Goal: Task Accomplishment & Management: Use online tool/utility

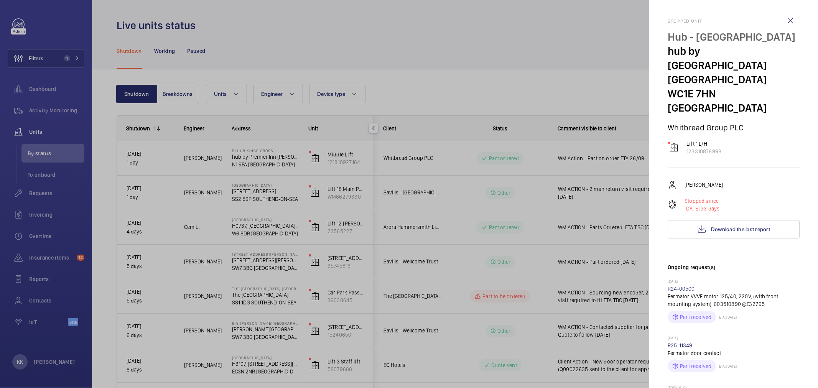
scroll to position [128, 0]
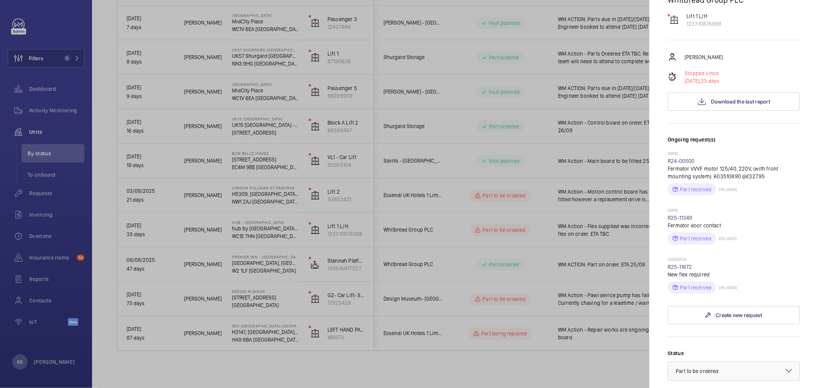
click at [480, 270] on div at bounding box center [409, 194] width 818 height 388
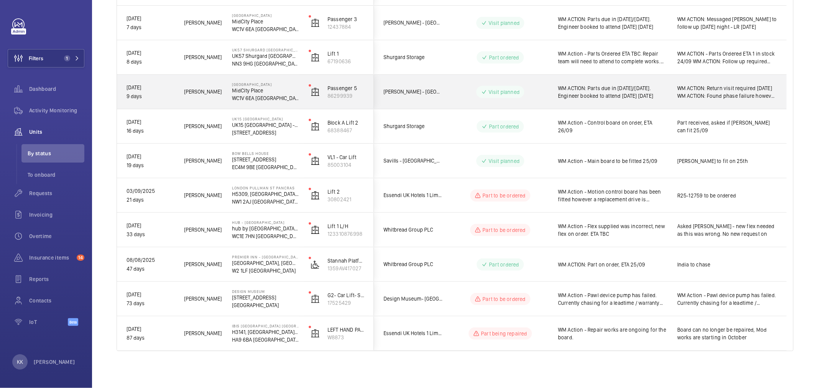
scroll to position [156, 0]
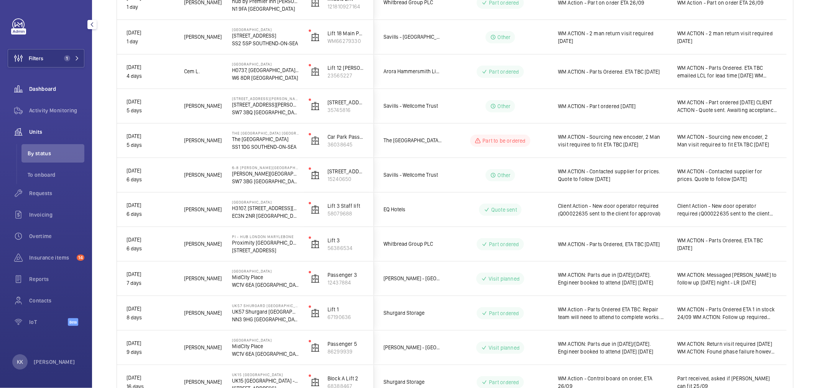
click at [56, 85] on span "Dashboard" at bounding box center [56, 89] width 55 height 8
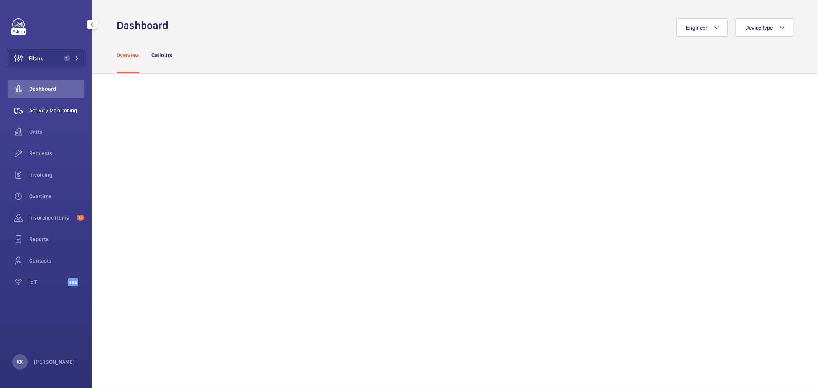
click at [52, 112] on span "Activity Monitoring" at bounding box center [56, 111] width 55 height 8
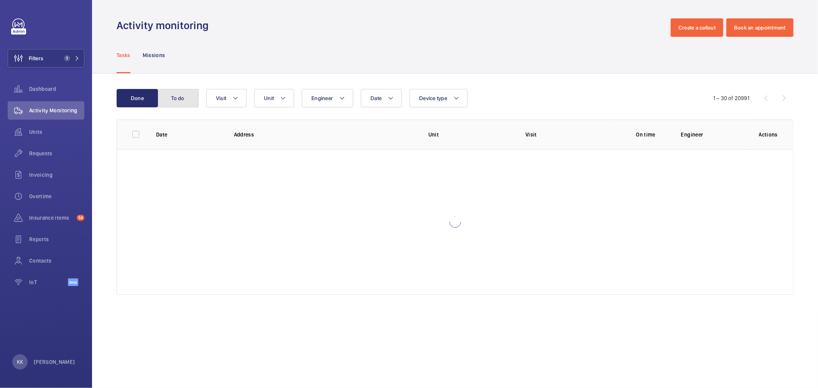
click at [182, 102] on button "To do" at bounding box center [177, 98] width 41 height 18
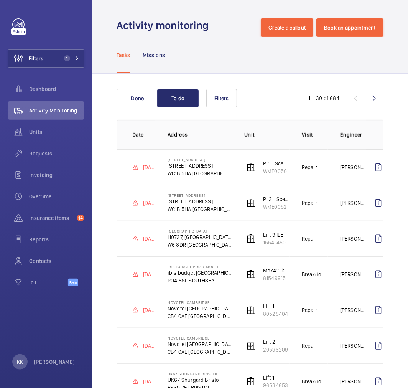
click at [93, 24] on wm-front-admin-header "Activity monitoring Create a callout Book an appointment" at bounding box center [250, 18] width 316 height 37
click at [91, 22] on mat-icon "button" at bounding box center [91, 24] width 9 height 6
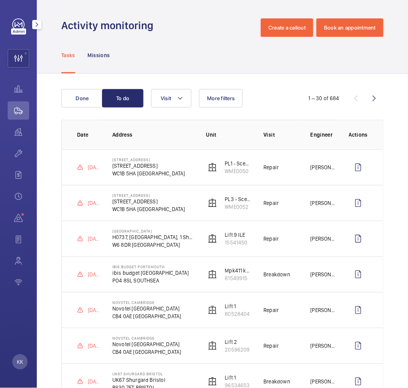
click at [41, 20] on div at bounding box center [36, 24] width 15 height 15
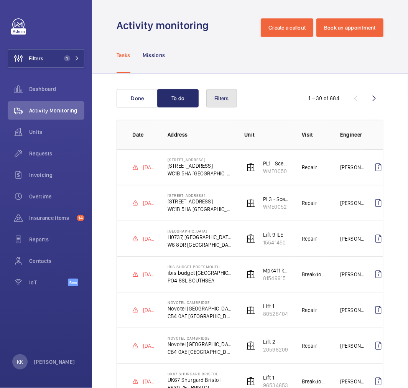
click at [225, 100] on span "Filters" at bounding box center [221, 98] width 15 height 6
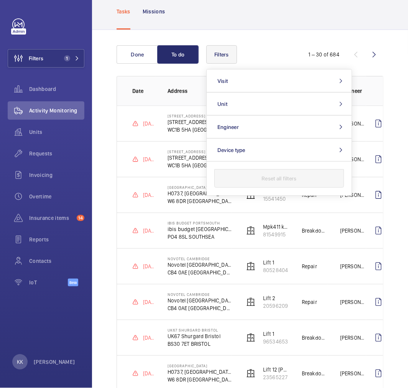
scroll to position [85, 0]
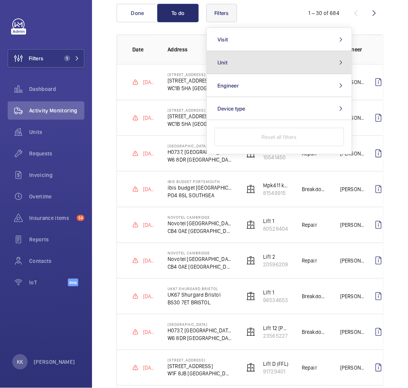
click at [239, 64] on button "Unit" at bounding box center [279, 62] width 145 height 23
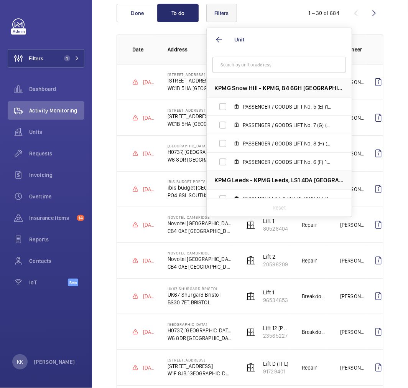
click at [240, 66] on input "text" at bounding box center [278, 65] width 133 height 16
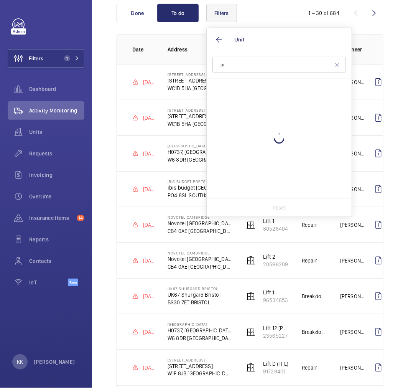
type input "p"
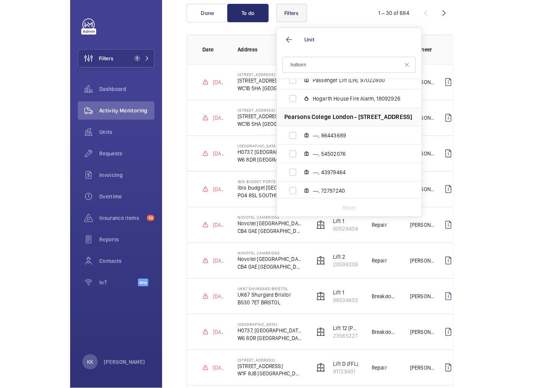
scroll to position [1807, 0]
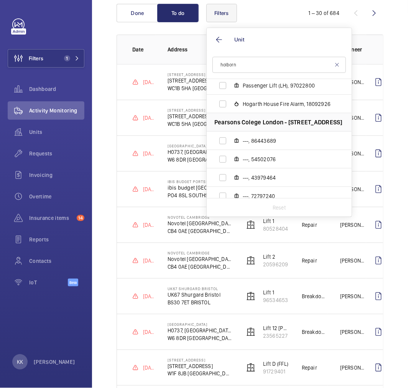
type input "holborn"
click at [335, 63] on mat-icon at bounding box center [337, 65] width 6 height 6
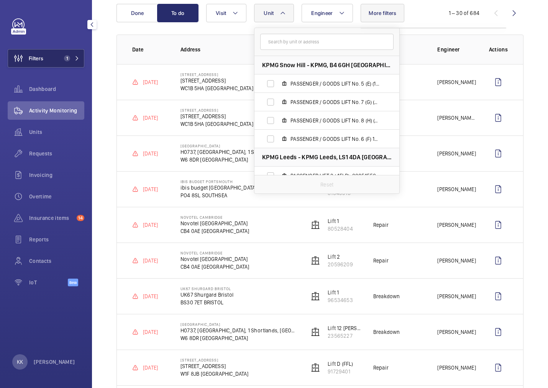
click at [46, 56] on button "Filters 1" at bounding box center [46, 58] width 77 height 18
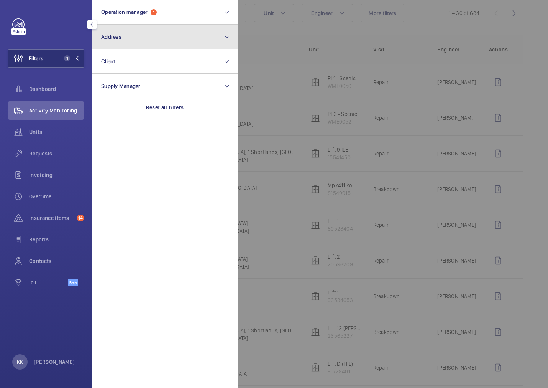
click at [124, 40] on button "Address" at bounding box center [165, 37] width 146 height 25
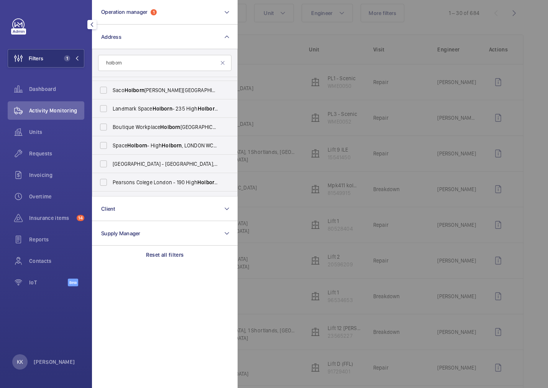
scroll to position [249, 0]
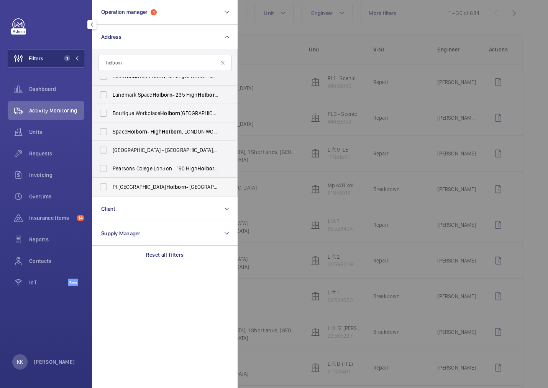
type input "holborn"
click at [163, 181] on label "PI [GEOGRAPHIC_DATA] Holborn - [STREET_ADDRESS]" at bounding box center [158, 187] width 133 height 18
click at [111, 181] on input "PI [GEOGRAPHIC_DATA] Holborn - [STREET_ADDRESS]" at bounding box center [103, 186] width 15 height 15
checkbox input "true"
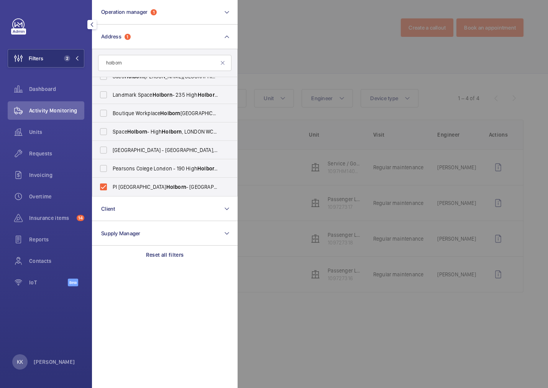
click at [326, 58] on div at bounding box center [512, 194] width 548 height 388
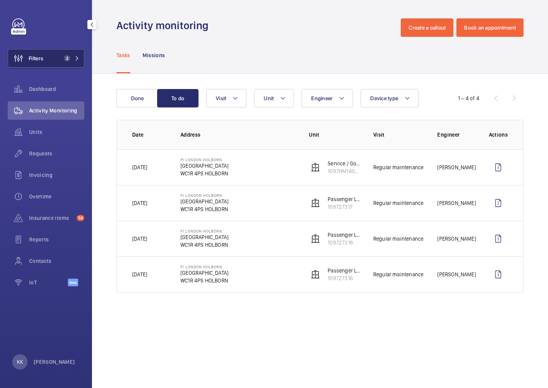
drag, startPoint x: 60, startPoint y: 55, endPoint x: 77, endPoint y: 56, distance: 17.3
click at [60, 55] on button "Filters 2" at bounding box center [46, 58] width 77 height 18
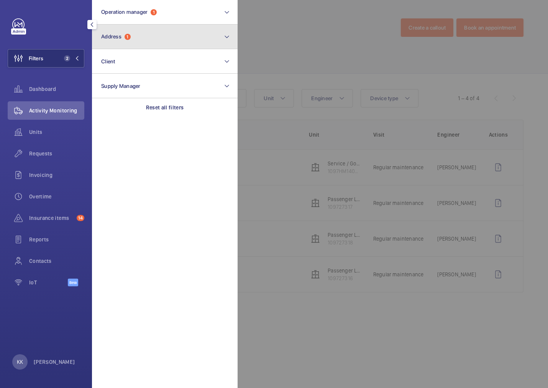
click at [110, 41] on button "Address 1" at bounding box center [165, 37] width 146 height 25
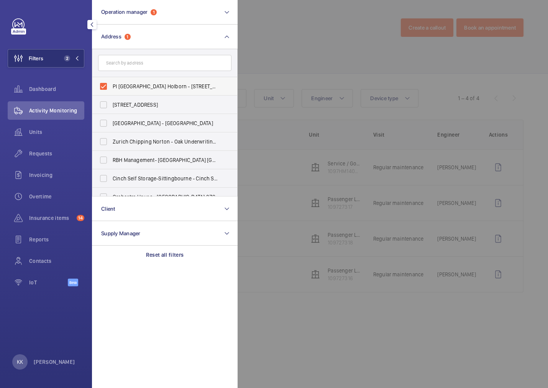
click at [130, 78] on label "PI [GEOGRAPHIC_DATA] Holborn - [STREET_ADDRESS]" at bounding box center [158, 86] width 133 height 18
click at [111, 79] on input "PI [GEOGRAPHIC_DATA] Holborn - [STREET_ADDRESS]" at bounding box center [103, 86] width 15 height 15
checkbox input "false"
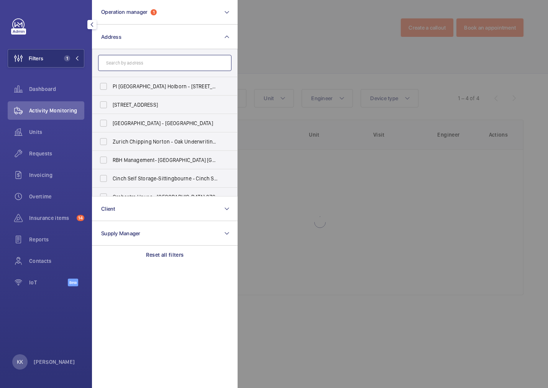
click at [129, 66] on input "text" at bounding box center [164, 63] width 133 height 16
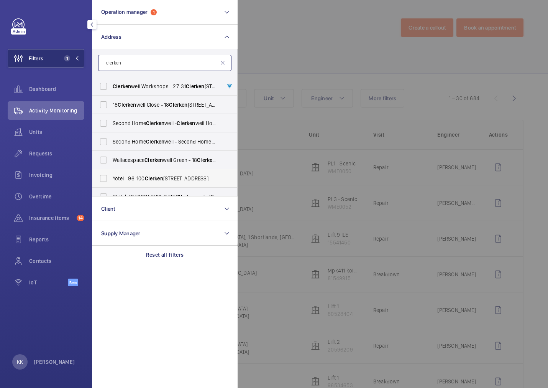
scroll to position [28, 0]
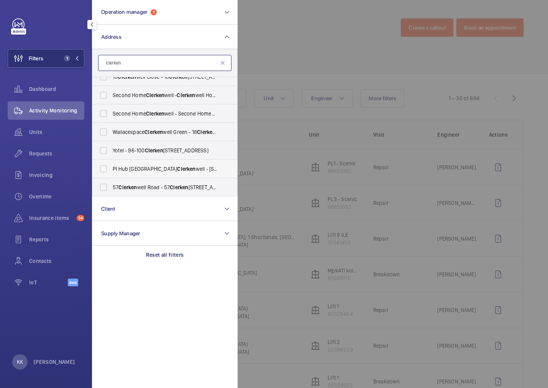
type input "clerken"
click at [142, 165] on span "PI Hub London Clerken well - [STREET_ADDRESS]" at bounding box center [165, 169] width 105 height 8
click at [111, 164] on input "PI Hub London Clerken well - [STREET_ADDRESS]" at bounding box center [103, 168] width 15 height 15
checkbox input "true"
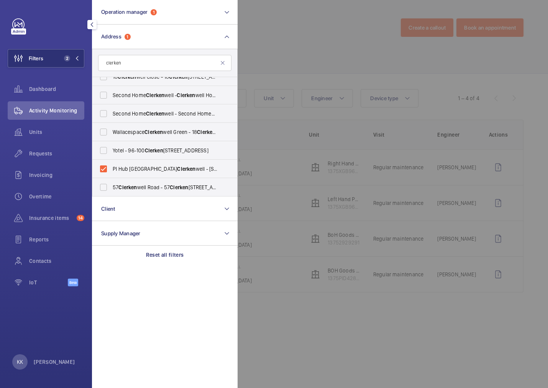
click at [364, 60] on div at bounding box center [512, 194] width 548 height 388
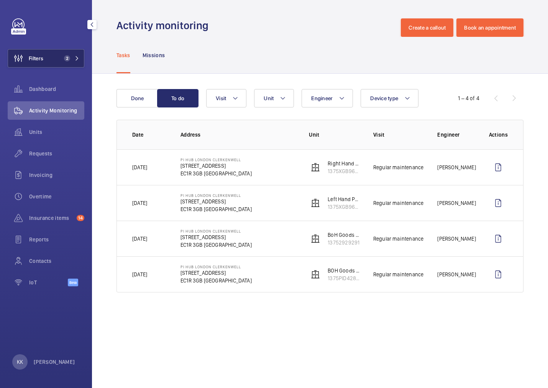
drag, startPoint x: 59, startPoint y: 58, endPoint x: 83, endPoint y: 62, distance: 23.8
click at [59, 58] on button "Filters 2" at bounding box center [46, 58] width 77 height 18
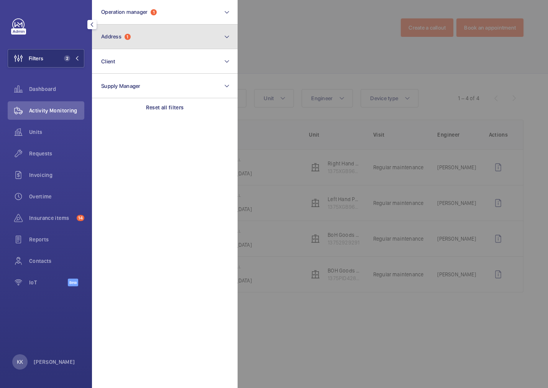
click at [117, 45] on button "Address 1" at bounding box center [165, 37] width 146 height 25
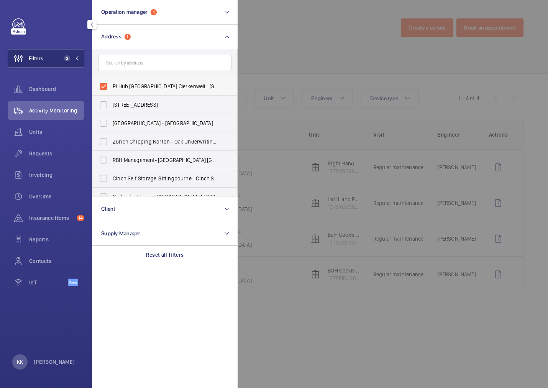
click at [124, 89] on span "PI Hub [GEOGRAPHIC_DATA] Clerkenwell - [STREET_ADDRESS]" at bounding box center [165, 86] width 105 height 8
click at [111, 89] on input "PI Hub [GEOGRAPHIC_DATA] Clerkenwell - [STREET_ADDRESS]" at bounding box center [103, 86] width 15 height 15
checkbox input "false"
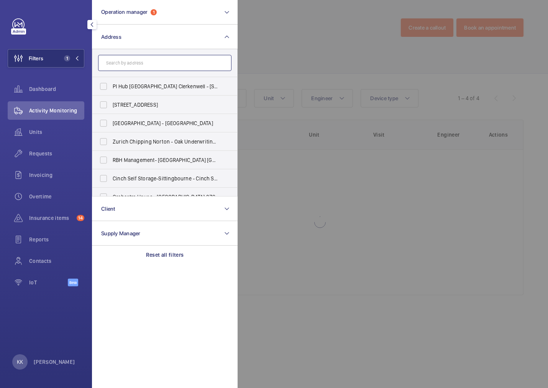
click at [128, 66] on input "text" at bounding box center [164, 63] width 133 height 16
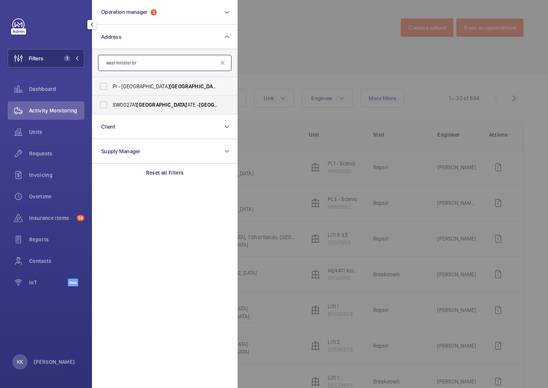
type input "westminster br"
click at [171, 86] on span "[GEOGRAPHIC_DATA]" at bounding box center [195, 86] width 51 height 6
click at [111, 86] on input "PI - [GEOGRAPHIC_DATA] [GEOGRAPHIC_DATA] Br idge - [STREET_ADDRESS]" at bounding box center [103, 86] width 15 height 15
checkbox input "true"
click at [306, 69] on div at bounding box center [512, 194] width 548 height 388
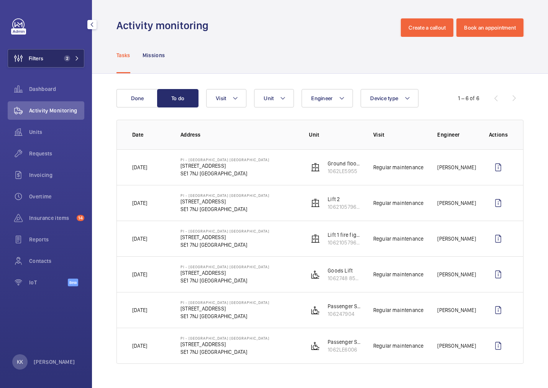
drag, startPoint x: 64, startPoint y: 56, endPoint x: 76, endPoint y: 56, distance: 11.5
click at [64, 56] on span "2" at bounding box center [67, 58] width 6 height 6
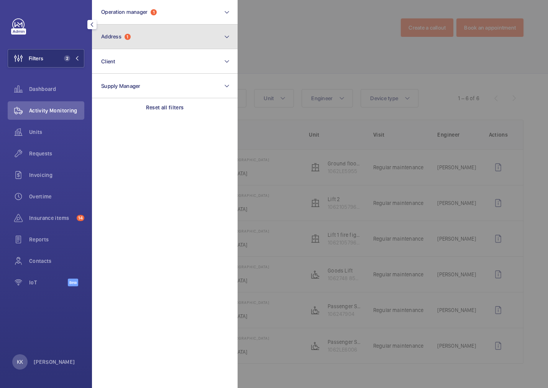
click at [129, 38] on span "1" at bounding box center [128, 37] width 6 height 6
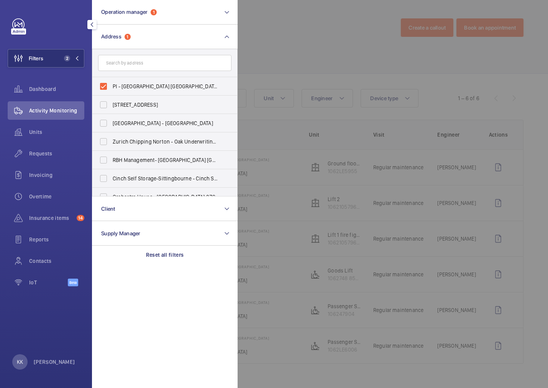
drag, startPoint x: 125, startPoint y: 90, endPoint x: 135, endPoint y: 63, distance: 28.9
click at [125, 90] on label "PI - [GEOGRAPHIC_DATA] [GEOGRAPHIC_DATA] - [STREET_ADDRESS]" at bounding box center [158, 86] width 133 height 18
click at [111, 90] on input "PI - [GEOGRAPHIC_DATA] [GEOGRAPHIC_DATA] - [STREET_ADDRESS]" at bounding box center [103, 86] width 15 height 15
checkbox input "false"
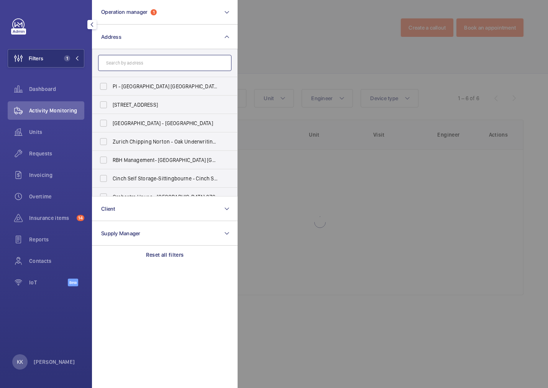
click at [135, 62] on input "text" at bounding box center [164, 63] width 133 height 16
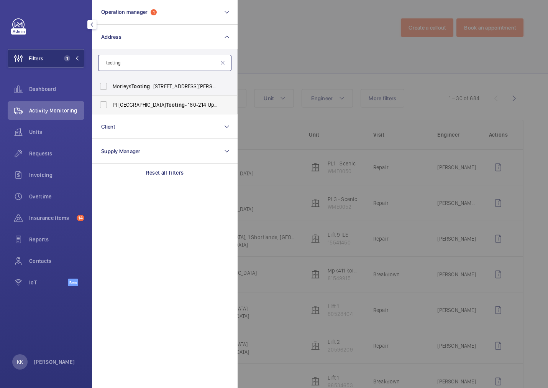
type input "tooting"
click at [172, 101] on span "PI London Tooting - [STREET_ADDRESS]" at bounding box center [165, 105] width 105 height 8
click at [111, 101] on input "PI London Tooting - [STREET_ADDRESS]" at bounding box center [103, 104] width 15 height 15
checkbox input "true"
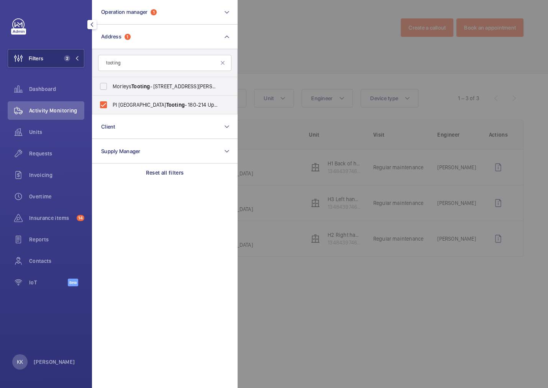
click at [293, 74] on div at bounding box center [512, 194] width 548 height 388
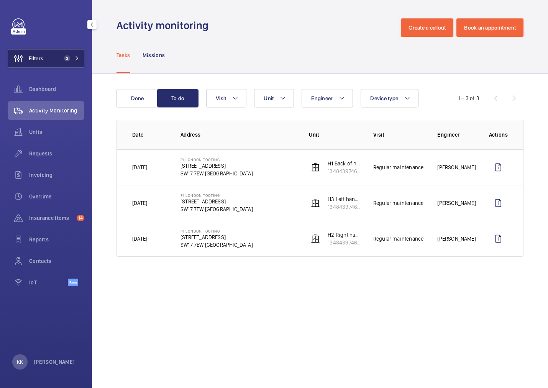
drag, startPoint x: 53, startPoint y: 47, endPoint x: 64, endPoint y: 54, distance: 13.9
click at [53, 47] on div "Filters 2 Dashboard Activity Monitoring Units Requests Invoicing Overtime Insur…" at bounding box center [46, 156] width 77 height 276
click at [66, 55] on span "2" at bounding box center [67, 58] width 6 height 6
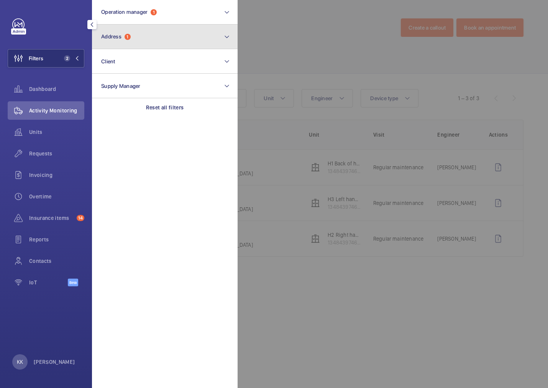
click at [108, 42] on button "Address 1" at bounding box center [165, 37] width 146 height 25
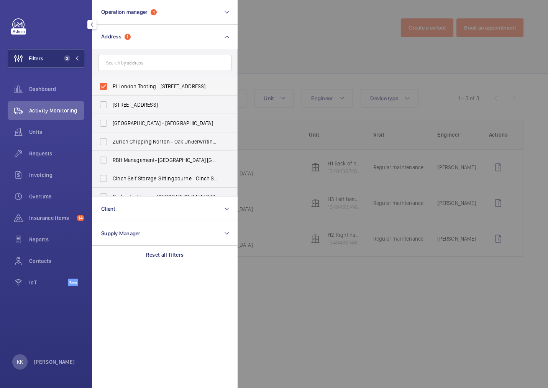
click at [136, 84] on span "PI London Tooting - [STREET_ADDRESS]" at bounding box center [165, 86] width 105 height 8
click at [111, 84] on input "PI London Tooting - [STREET_ADDRESS]" at bounding box center [103, 86] width 15 height 15
checkbox input "false"
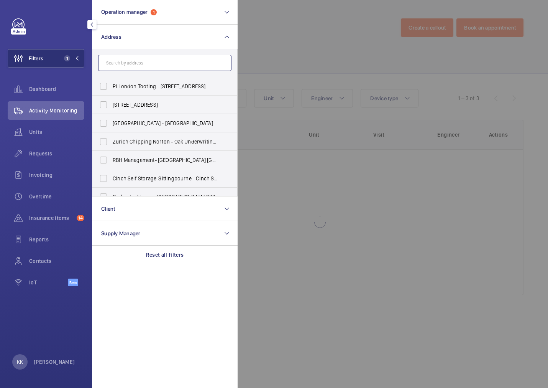
click at [137, 66] on input "text" at bounding box center [164, 63] width 133 height 16
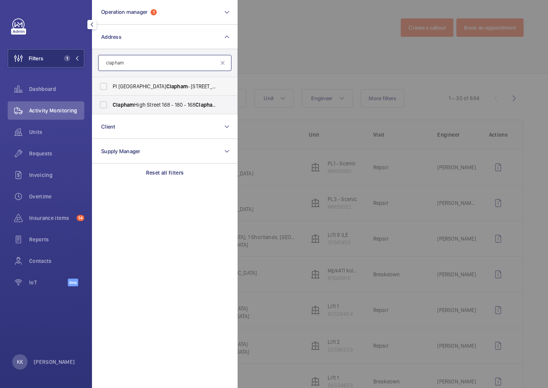
type input "clapham"
click at [158, 81] on label "PI [GEOGRAPHIC_DATA] Clapham - [STREET_ADDRESS]" at bounding box center [158, 86] width 133 height 18
click at [111, 81] on input "PI [GEOGRAPHIC_DATA] Clapham - [STREET_ADDRESS]" at bounding box center [103, 86] width 15 height 15
checkbox input "true"
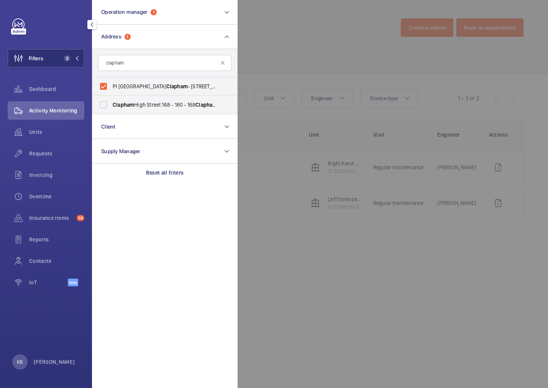
click at [381, 94] on div at bounding box center [512, 194] width 548 height 388
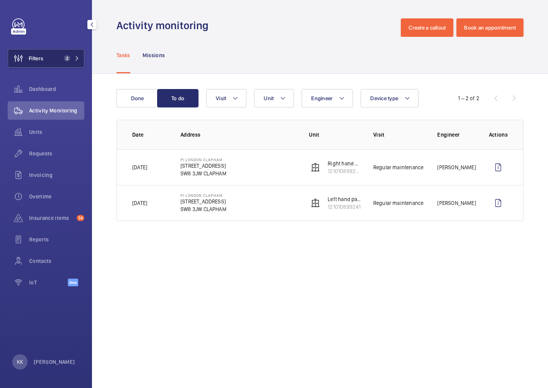
click at [64, 62] on button "Filters 2" at bounding box center [46, 58] width 77 height 18
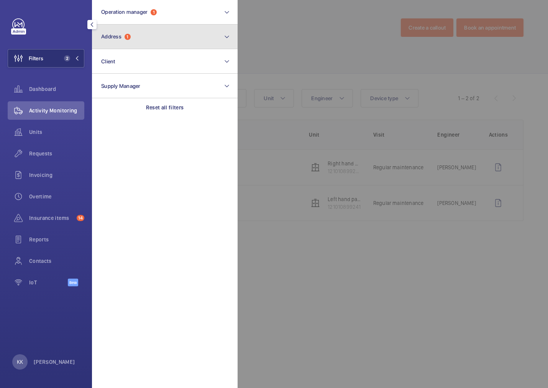
click at [127, 43] on button "Address 1" at bounding box center [165, 37] width 146 height 25
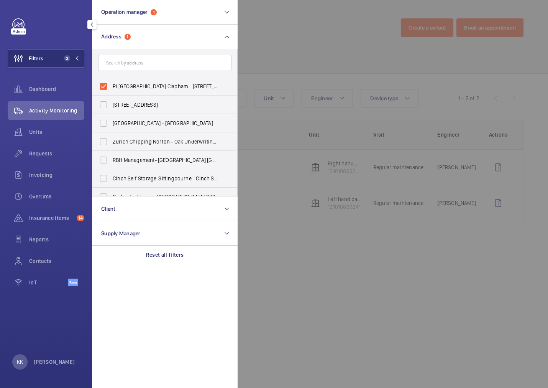
drag, startPoint x: 130, startPoint y: 91, endPoint x: 130, endPoint y: 67, distance: 24.5
click at [130, 91] on label "PI [GEOGRAPHIC_DATA] Clapham - [STREET_ADDRESS]" at bounding box center [158, 86] width 133 height 18
click at [111, 91] on input "PI [GEOGRAPHIC_DATA] Clapham - [STREET_ADDRESS]" at bounding box center [103, 86] width 15 height 15
checkbox input "false"
click at [130, 64] on input "text" at bounding box center [164, 63] width 133 height 16
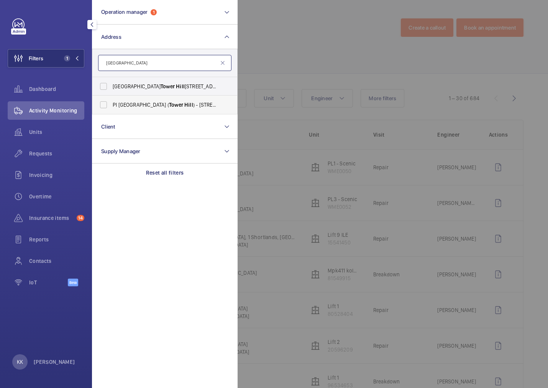
type input "[GEOGRAPHIC_DATA]"
click at [169, 102] on span "Tower" at bounding box center [176, 105] width 14 height 6
click at [111, 101] on input "PI [GEOGRAPHIC_DATA] ( [GEOGRAPHIC_DATA] ) - [STREET_ADDRESS]" at bounding box center [103, 104] width 15 height 15
checkbox input "true"
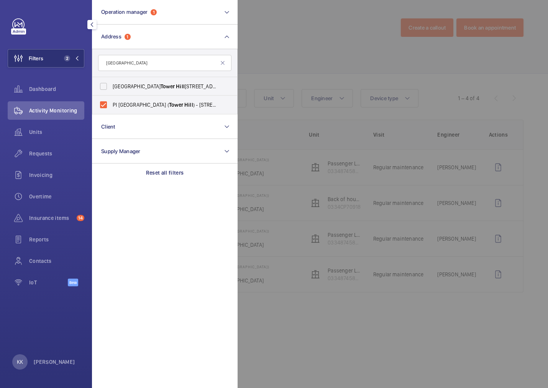
click at [314, 64] on div at bounding box center [512, 194] width 548 height 388
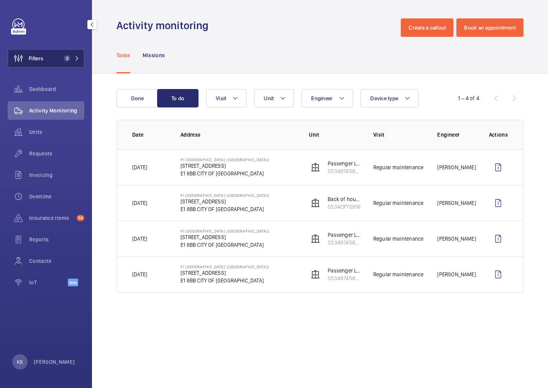
click at [74, 56] on span "2" at bounding box center [70, 58] width 18 height 6
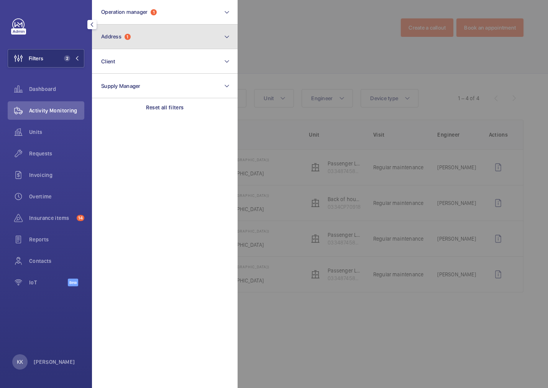
click at [106, 40] on button "Address 1" at bounding box center [165, 37] width 146 height 25
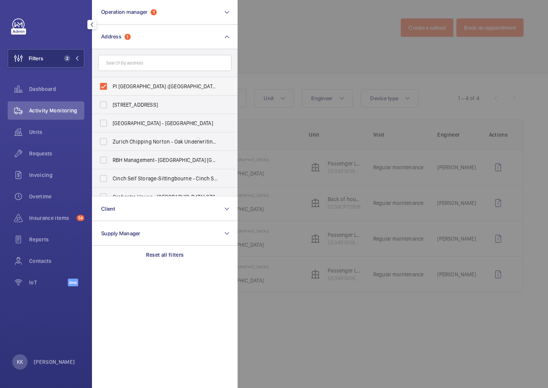
click at [132, 82] on span "PI [GEOGRAPHIC_DATA] ([GEOGRAPHIC_DATA]) - [STREET_ADDRESS]" at bounding box center [165, 86] width 105 height 8
click at [111, 82] on input "PI [GEOGRAPHIC_DATA] ([GEOGRAPHIC_DATA]) - [STREET_ADDRESS]" at bounding box center [103, 86] width 15 height 15
checkbox input "false"
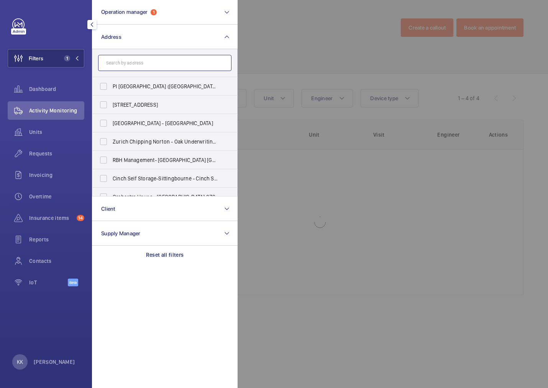
click at [133, 64] on input "text" at bounding box center [164, 63] width 133 height 16
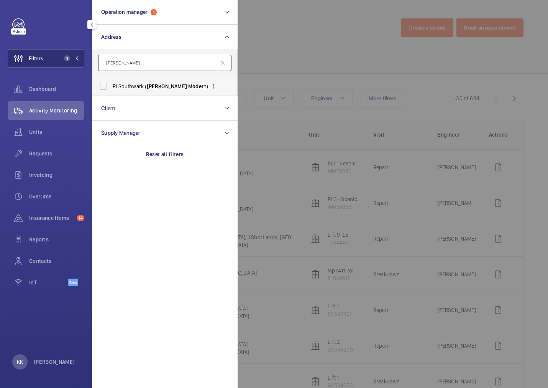
type input "[PERSON_NAME]"
click at [147, 86] on span "[PERSON_NAME]" at bounding box center [167, 86] width 40 height 6
click at [111, 86] on input "PI Southwark ( [PERSON_NAME] n) - [STREET_ADDRESS]" at bounding box center [103, 86] width 15 height 15
checkbox input "true"
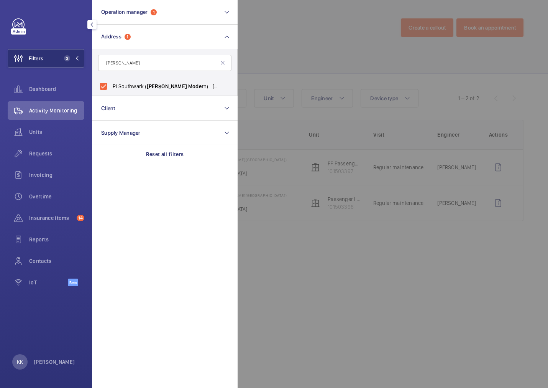
click at [362, 41] on div at bounding box center [512, 194] width 548 height 388
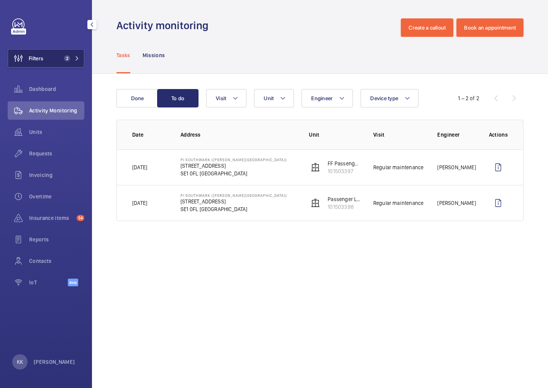
click at [71, 58] on span "2" at bounding box center [70, 58] width 18 height 6
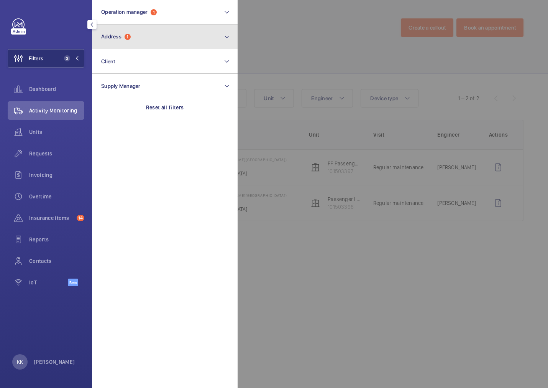
click at [122, 41] on button "Address 1" at bounding box center [165, 37] width 146 height 25
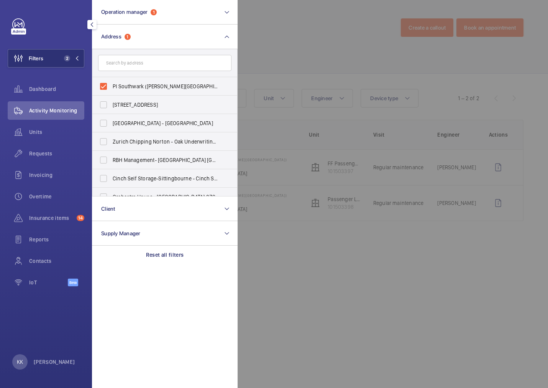
drag, startPoint x: 135, startPoint y: 80, endPoint x: 137, endPoint y: 66, distance: 13.9
click at [136, 80] on label "PI Southwark ([PERSON_NAME][GEOGRAPHIC_DATA]) - [STREET_ADDRESS]" at bounding box center [158, 86] width 133 height 18
click at [111, 80] on input "PI Southwark ([PERSON_NAME][GEOGRAPHIC_DATA]) - [STREET_ADDRESS]" at bounding box center [103, 86] width 15 height 15
checkbox input "false"
click at [139, 60] on input "text" at bounding box center [164, 63] width 133 height 16
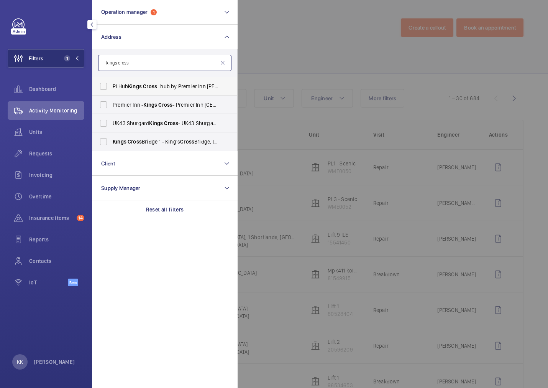
type input "kings cross"
click at [165, 89] on span "PI Hub Kings Cross - hub by Premier Inn [PERSON_NAME][GEOGRAPHIC_DATA], [GEOGRA…" at bounding box center [165, 86] width 105 height 8
click at [111, 89] on input "PI Hub Kings Cross - hub by Premier Inn [PERSON_NAME][GEOGRAPHIC_DATA], [GEOGRA…" at bounding box center [103, 86] width 15 height 15
checkbox input "true"
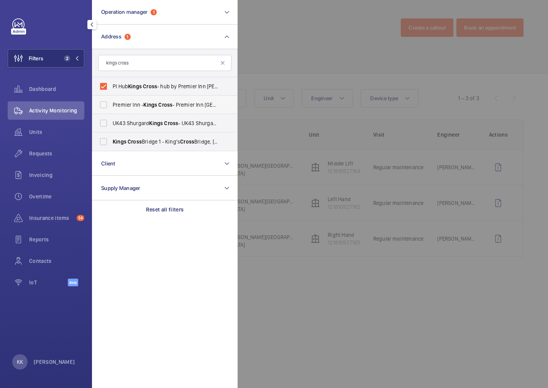
click at [168, 105] on span "Cross" at bounding box center [165, 105] width 14 height 6
click at [111, 105] on input "Premier Inn - [GEOGRAPHIC_DATA] - [GEOGRAPHIC_DATA] [GEOGRAPHIC_DATA], [GEOGRAP…" at bounding box center [103, 104] width 15 height 15
checkbox input "true"
click at [302, 72] on div at bounding box center [512, 194] width 548 height 388
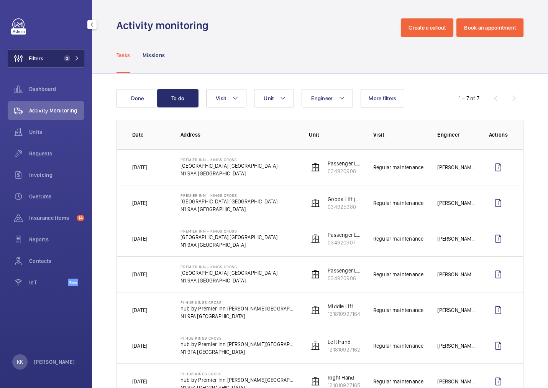
click at [52, 59] on button "Filters 3" at bounding box center [46, 58] width 77 height 18
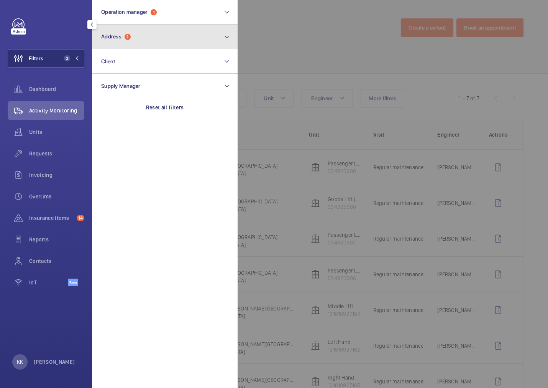
click at [123, 38] on span "Address 2" at bounding box center [116, 36] width 30 height 7
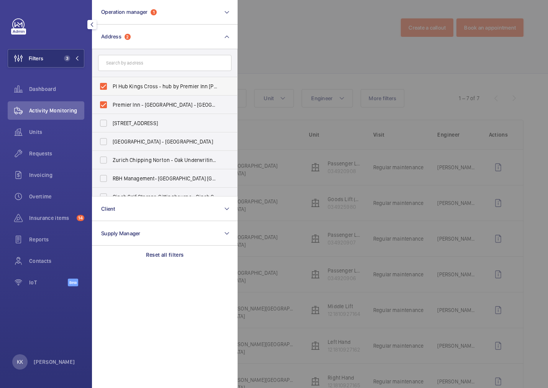
click at [127, 84] on span "PI Hub Kings Cross - hub by Premier Inn [PERSON_NAME][GEOGRAPHIC_DATA], [GEOGRA…" at bounding box center [165, 86] width 105 height 8
click at [111, 84] on input "PI Hub Kings Cross - hub by Premier Inn [PERSON_NAME][GEOGRAPHIC_DATA], [GEOGRA…" at bounding box center [103, 86] width 15 height 15
checkbox input "false"
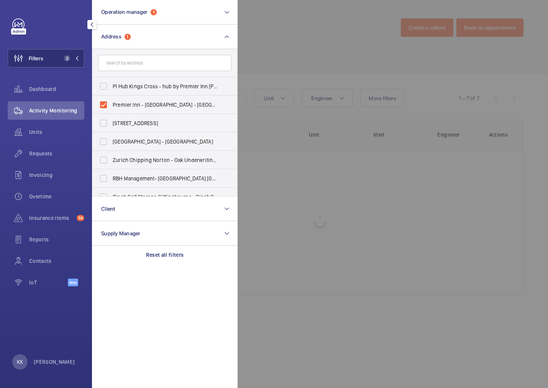
drag, startPoint x: 131, startPoint y: 106, endPoint x: 133, endPoint y: 66, distance: 40.0
click at [130, 106] on span "Premier Inn - [GEOGRAPHIC_DATA] - [GEOGRAPHIC_DATA] [GEOGRAPHIC_DATA], [GEOGRAP…" at bounding box center [165, 105] width 105 height 8
click at [111, 106] on input "Premier Inn - [GEOGRAPHIC_DATA] - [GEOGRAPHIC_DATA] [GEOGRAPHIC_DATA], [GEOGRAP…" at bounding box center [103, 104] width 15 height 15
checkbox input "false"
click at [133, 59] on input "text" at bounding box center [164, 63] width 133 height 16
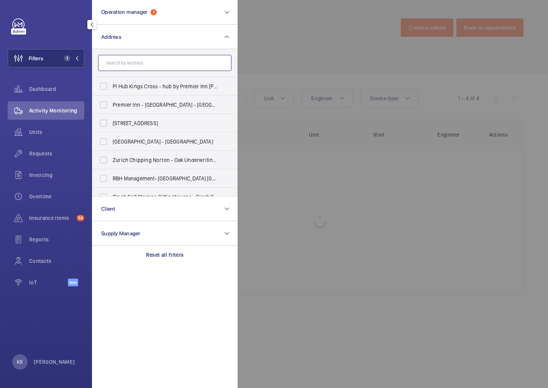
paste input "PI [GEOGRAPHIC_DATA]"
type input "PI [GEOGRAPHIC_DATA]"
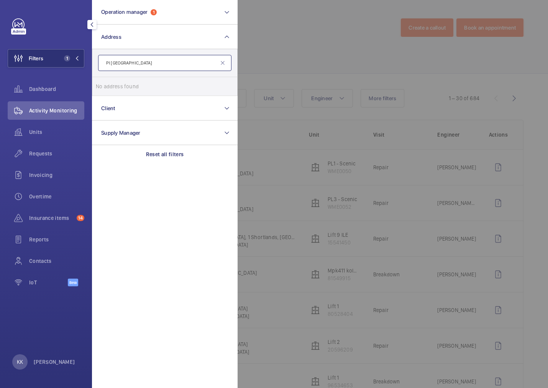
drag, startPoint x: 130, startPoint y: 64, endPoint x: 52, endPoint y: 68, distance: 78.3
click at [59, 67] on wm-front-sidebar-menu-filter "Filters 1 Operation manager 1 Address PI [GEOGRAPHIC_DATA] No address found Res…" at bounding box center [46, 58] width 77 height 18
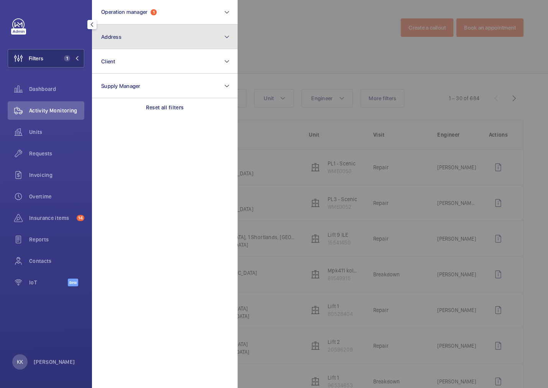
click at [173, 40] on button "Address" at bounding box center [165, 37] width 146 height 25
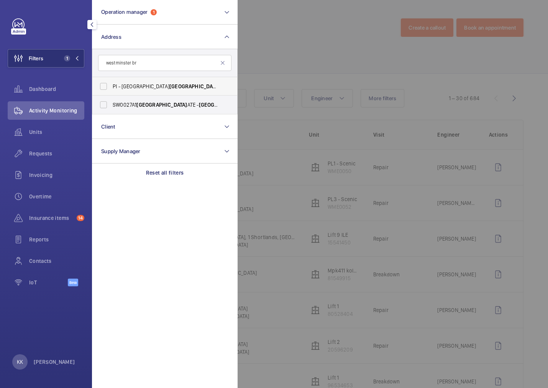
type input "westminster br"
click at [151, 90] on label "PI - [GEOGRAPHIC_DATA] [GEOGRAPHIC_DATA] Br idge - [STREET_ADDRESS]" at bounding box center [158, 86] width 133 height 18
click at [111, 90] on input "PI - [GEOGRAPHIC_DATA] [GEOGRAPHIC_DATA] Br idge - [STREET_ADDRESS]" at bounding box center [103, 86] width 15 height 15
checkbox input "true"
click at [306, 67] on div at bounding box center [512, 194] width 548 height 388
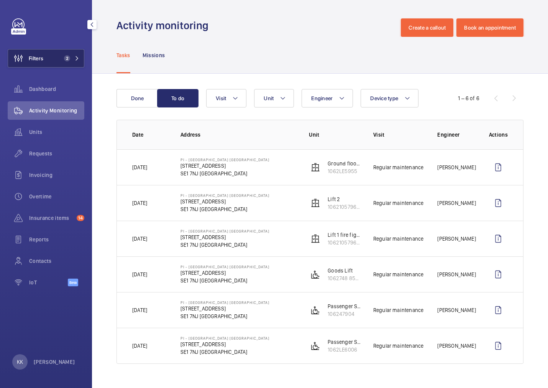
click at [58, 59] on button "Filters 2" at bounding box center [46, 58] width 77 height 18
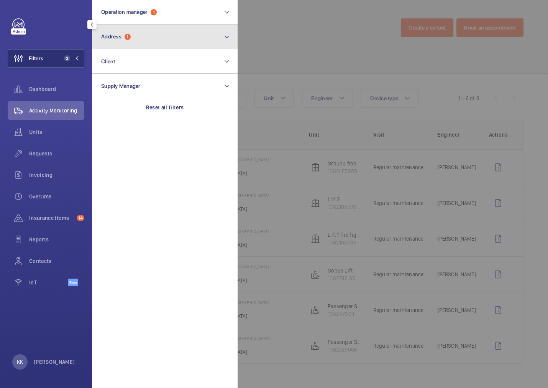
click at [127, 41] on button "Address 1" at bounding box center [165, 37] width 146 height 25
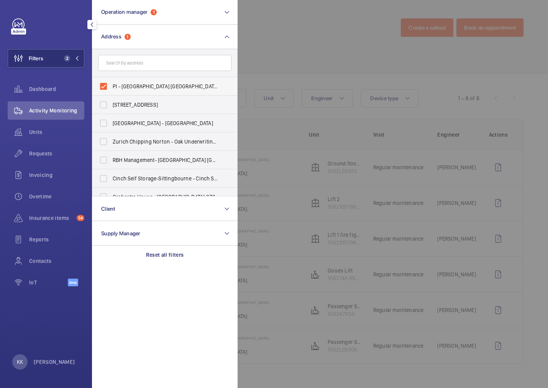
click at [127, 84] on span "PI - [GEOGRAPHIC_DATA] [GEOGRAPHIC_DATA] - [STREET_ADDRESS]" at bounding box center [165, 86] width 105 height 8
click at [111, 84] on input "PI - [GEOGRAPHIC_DATA] [GEOGRAPHIC_DATA] - [STREET_ADDRESS]" at bounding box center [103, 86] width 15 height 15
checkbox input "false"
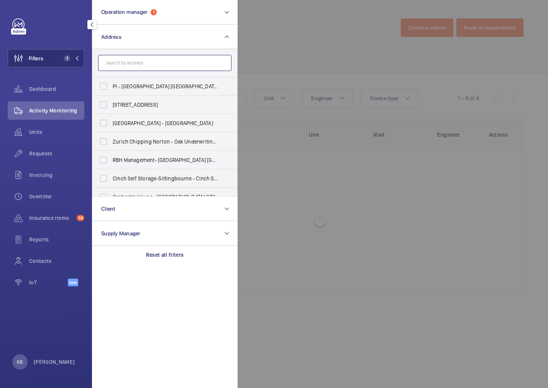
click at [128, 59] on input "text" at bounding box center [164, 63] width 133 height 16
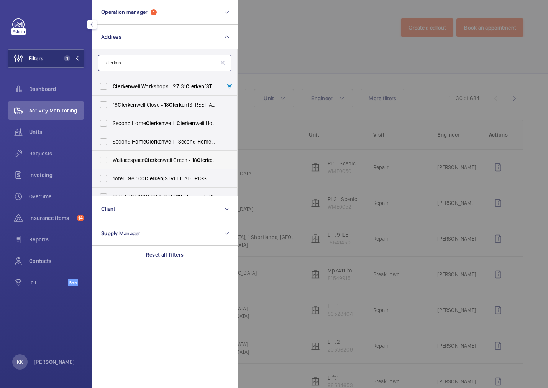
scroll to position [28, 0]
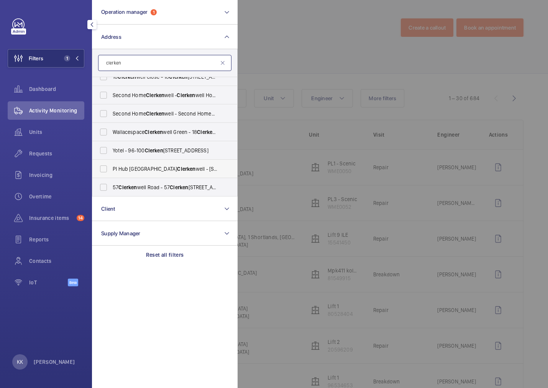
type input "clerken"
click at [170, 170] on span "PI Hub London Clerken well - [STREET_ADDRESS]" at bounding box center [165, 169] width 105 height 8
click at [111, 170] on input "PI Hub London Clerken well - [STREET_ADDRESS]" at bounding box center [103, 168] width 15 height 15
checkbox input "true"
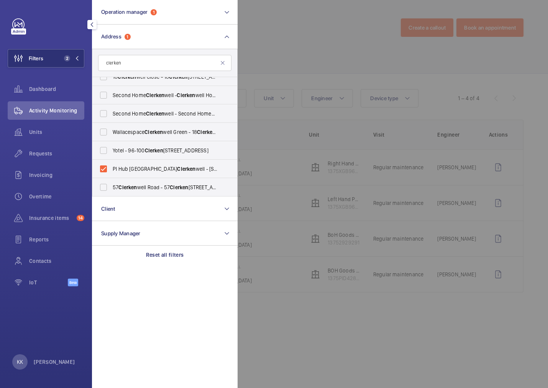
click at [306, 52] on div at bounding box center [512, 194] width 548 height 388
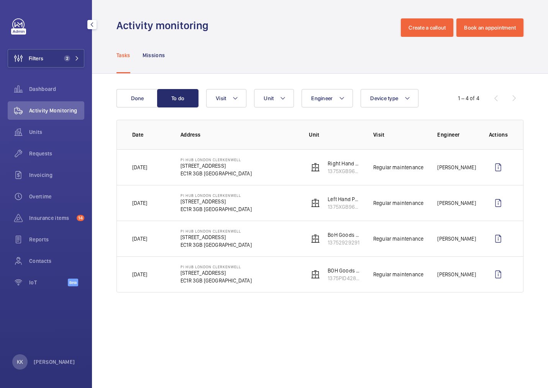
drag, startPoint x: 73, startPoint y: 56, endPoint x: 91, endPoint y: 54, distance: 18.1
click at [73, 56] on span "2" at bounding box center [70, 58] width 18 height 6
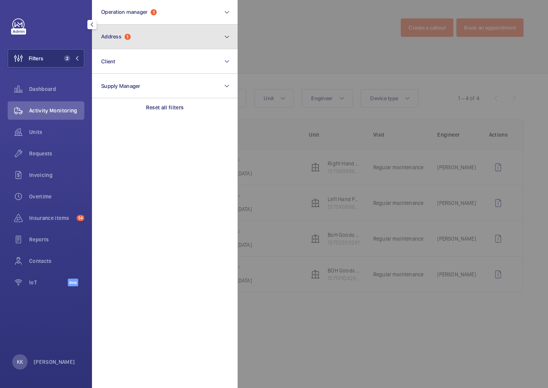
click at [141, 32] on button "Address 1" at bounding box center [165, 37] width 146 height 25
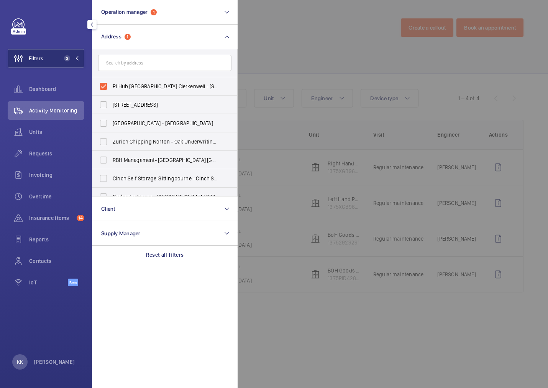
drag, startPoint x: 132, startPoint y: 86, endPoint x: 132, endPoint y: 69, distance: 17.3
click at [131, 86] on span "PI Hub [GEOGRAPHIC_DATA] Clerkenwell - [STREET_ADDRESS]" at bounding box center [165, 86] width 105 height 8
click at [111, 86] on input "PI Hub [GEOGRAPHIC_DATA] Clerkenwell - [STREET_ADDRESS]" at bounding box center [103, 86] width 15 height 15
checkbox input "false"
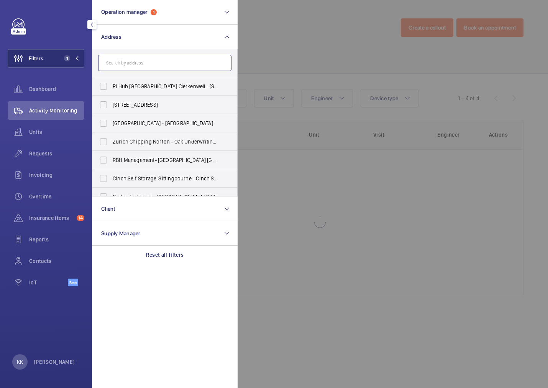
click at [132, 69] on input "text" at bounding box center [164, 63] width 133 height 16
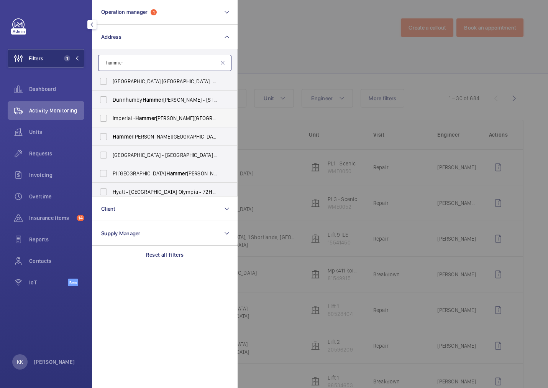
scroll to position [128, 0]
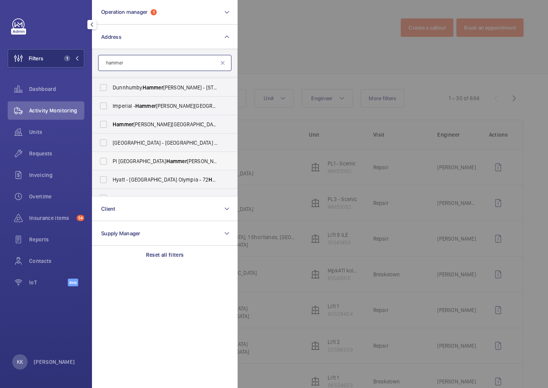
type input "hammer"
click at [166, 160] on span "PI London Hammer [PERSON_NAME] ([STREET_ADDRESS][PERSON_NAME][PERSON_NAME]" at bounding box center [165, 161] width 105 height 8
click at [111, 160] on input "PI London Hammer [PERSON_NAME] ([STREET_ADDRESS][PERSON_NAME][PERSON_NAME]" at bounding box center [103, 160] width 15 height 15
checkbox input "true"
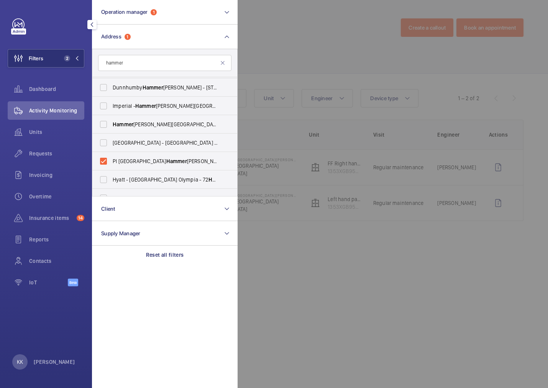
click at [335, 63] on div at bounding box center [512, 194] width 548 height 388
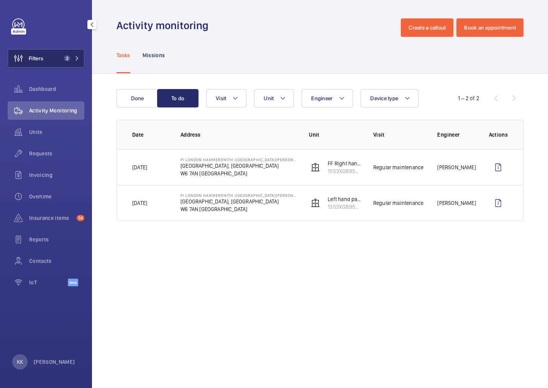
click at [64, 58] on span "2" at bounding box center [67, 58] width 6 height 6
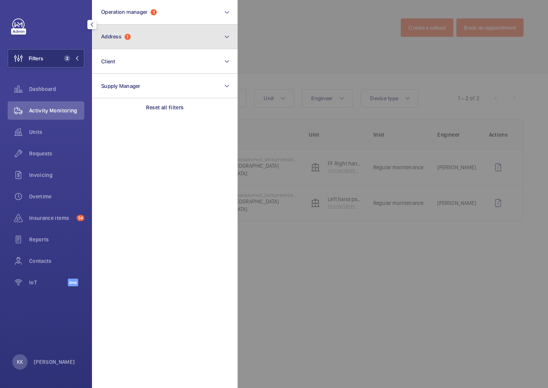
click at [119, 44] on button "Address 1" at bounding box center [165, 37] width 146 height 25
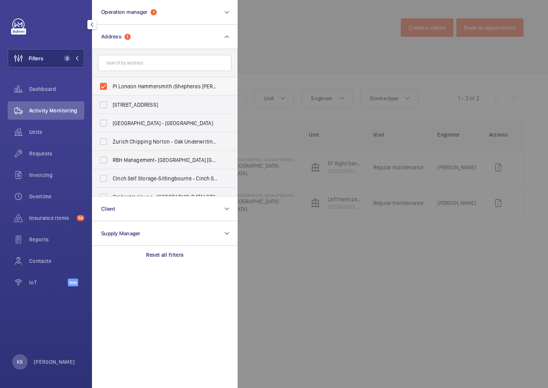
click at [128, 84] on span "PI London Hammersmith (Shepherds [PERSON_NAME][STREET_ADDRESS]" at bounding box center [165, 86] width 105 height 8
click at [111, 84] on input "PI London Hammersmith (Shepherds [PERSON_NAME][STREET_ADDRESS]" at bounding box center [103, 86] width 15 height 15
checkbox input "false"
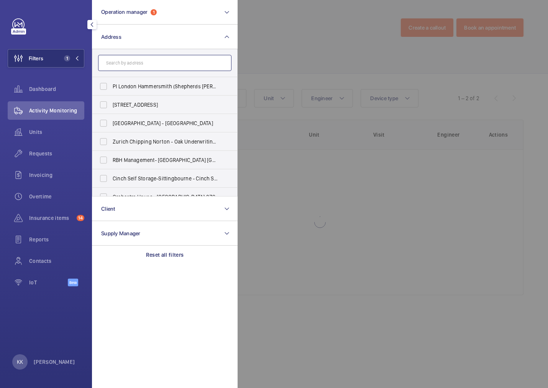
click at [133, 62] on input "text" at bounding box center [164, 63] width 133 height 16
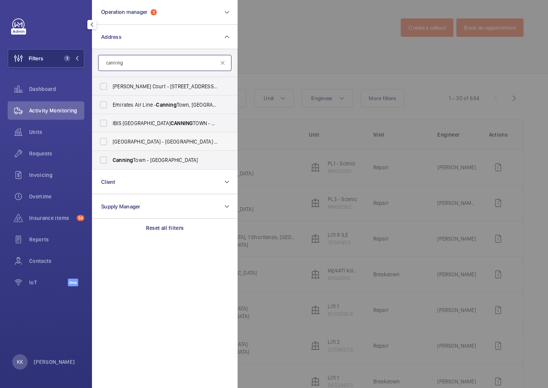
type input "canning"
click at [216, 141] on span "Canning" at bounding box center [226, 141] width 20 height 6
click at [111, 141] on input "[GEOGRAPHIC_DATA] - [GEOGRAPHIC_DATA] ( [GEOGRAPHIC_DATA]) - [GEOGRAPHIC_DATA] …" at bounding box center [103, 141] width 15 height 15
checkbox input "true"
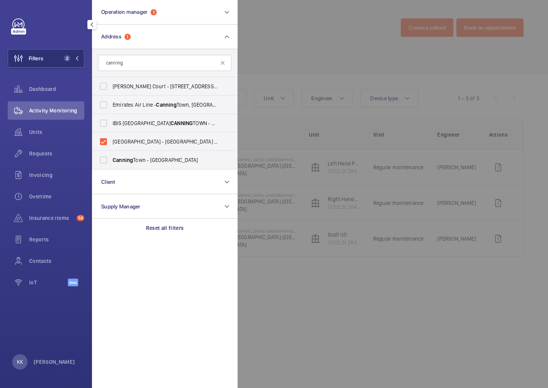
click at [273, 66] on div at bounding box center [512, 194] width 548 height 388
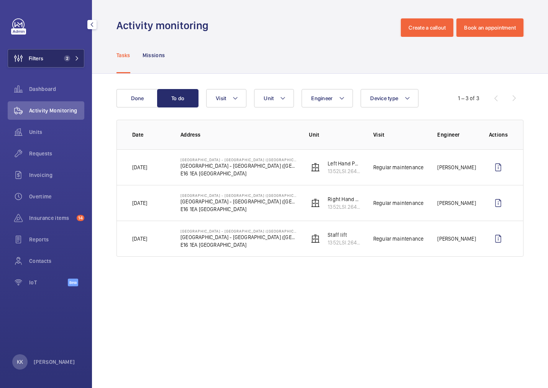
click at [58, 55] on button "Filters 2" at bounding box center [46, 58] width 77 height 18
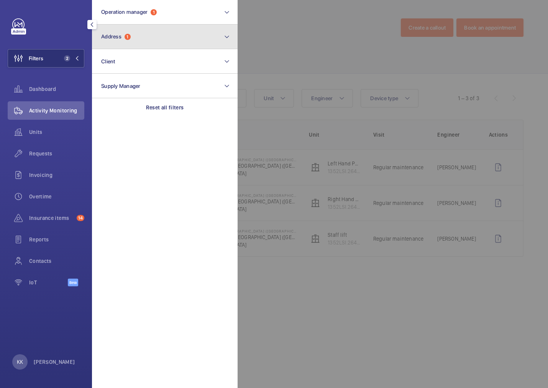
click at [115, 44] on button "Address 1" at bounding box center [165, 37] width 146 height 25
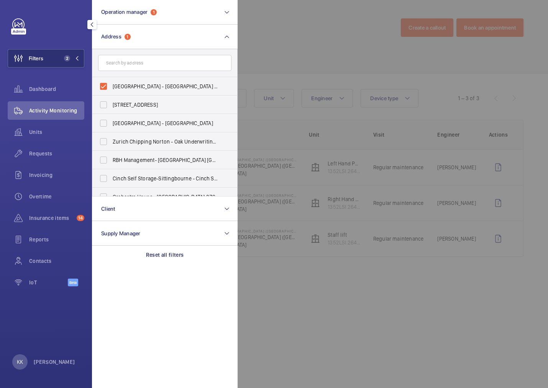
drag, startPoint x: 128, startPoint y: 88, endPoint x: 128, endPoint y: 66, distance: 22.2
click at [128, 87] on span "[GEOGRAPHIC_DATA] - [GEOGRAPHIC_DATA] ([GEOGRAPHIC_DATA]) - [GEOGRAPHIC_DATA] -…" at bounding box center [165, 86] width 105 height 8
click at [128, 64] on input "text" at bounding box center [164, 63] width 133 height 16
click at [106, 87] on input "[GEOGRAPHIC_DATA] - [GEOGRAPHIC_DATA] ([GEOGRAPHIC_DATA]) - [GEOGRAPHIC_DATA] -…" at bounding box center [103, 86] width 15 height 15
checkbox input "false"
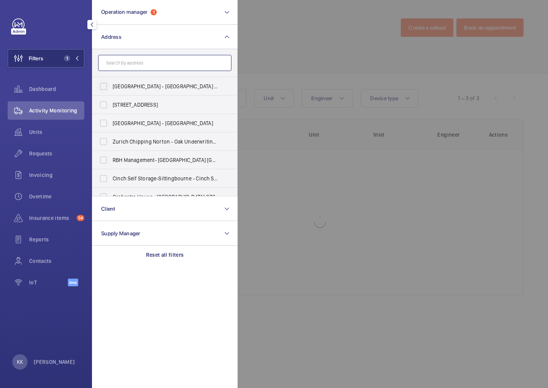
click at [121, 65] on input "text" at bounding box center [164, 63] width 133 height 16
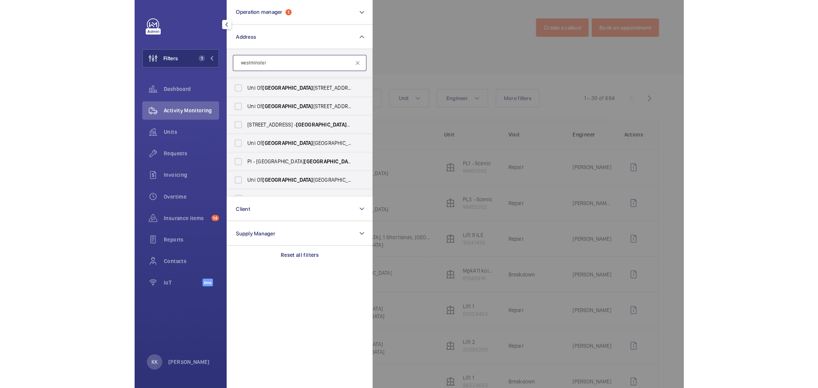
scroll to position [128, 0]
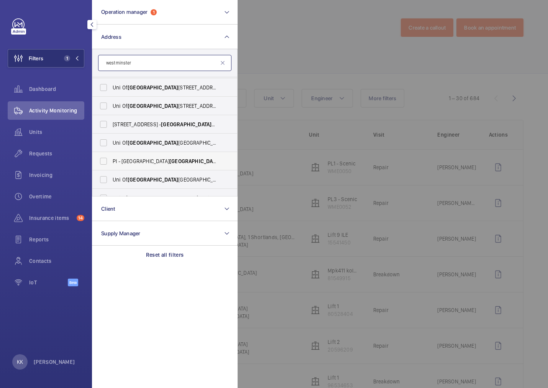
type input "westminster"
click at [183, 161] on span "[GEOGRAPHIC_DATA]" at bounding box center [195, 161] width 51 height 6
click at [111, 161] on input "PI - [GEOGRAPHIC_DATA] [GEOGRAPHIC_DATA] - [STREET_ADDRESS]" at bounding box center [103, 160] width 15 height 15
checkbox input "true"
click at [324, 47] on div at bounding box center [512, 194] width 548 height 388
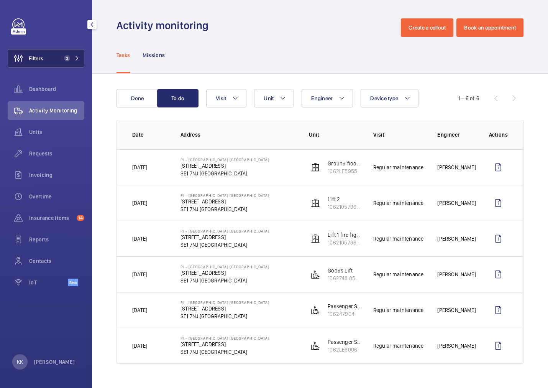
click at [66, 60] on span "2" at bounding box center [67, 58] width 6 height 6
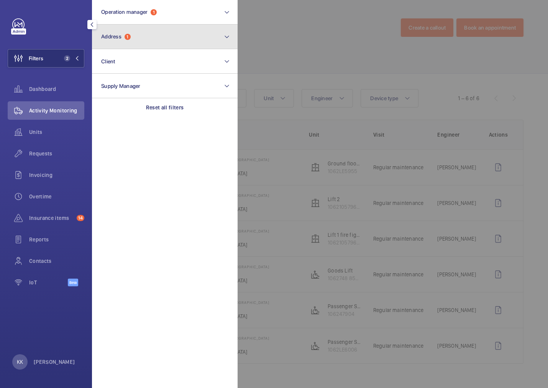
click at [143, 41] on button "Address 1" at bounding box center [165, 37] width 146 height 25
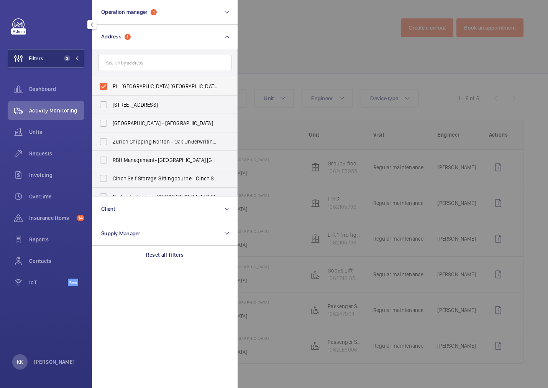
click at [141, 85] on span "PI - [GEOGRAPHIC_DATA] [GEOGRAPHIC_DATA] - [STREET_ADDRESS]" at bounding box center [165, 86] width 105 height 8
click at [111, 85] on input "PI - [GEOGRAPHIC_DATA] [GEOGRAPHIC_DATA] - [STREET_ADDRESS]" at bounding box center [103, 86] width 15 height 15
checkbox input "false"
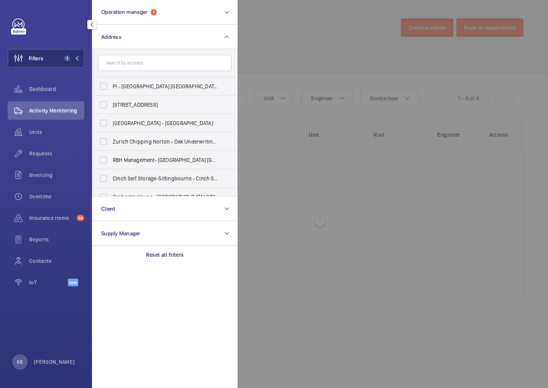
click at [149, 52] on form at bounding box center [164, 63] width 145 height 28
click at [150, 55] on input "text" at bounding box center [164, 63] width 133 height 16
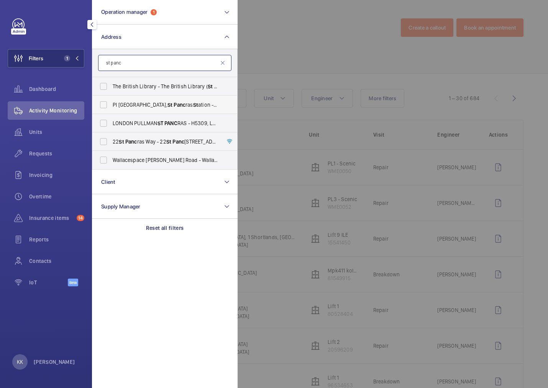
type input "st panc"
click at [174, 107] on span "Panc" at bounding box center [180, 105] width 12 height 6
click at [111, 107] on input "PI [GEOGRAPHIC_DATA], [GEOGRAPHIC_DATA][PERSON_NAME], [STREET_ADDRESS]" at bounding box center [103, 104] width 15 height 15
checkbox input "true"
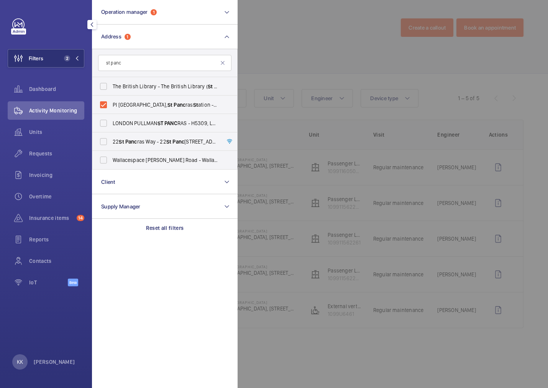
click at [294, 55] on div at bounding box center [512, 194] width 548 height 388
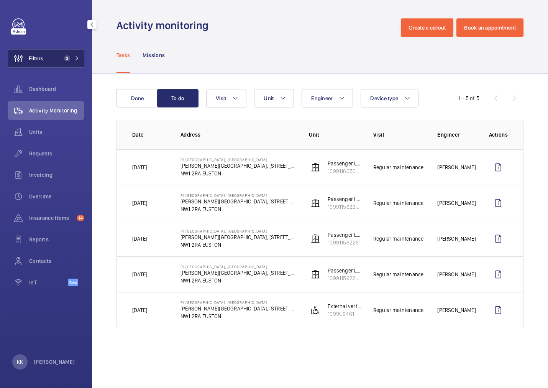
click at [34, 52] on span "Filters" at bounding box center [25, 58] width 35 height 18
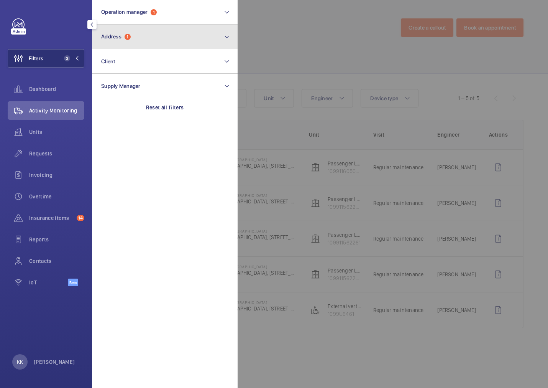
click at [142, 44] on button "Address 1" at bounding box center [165, 37] width 146 height 25
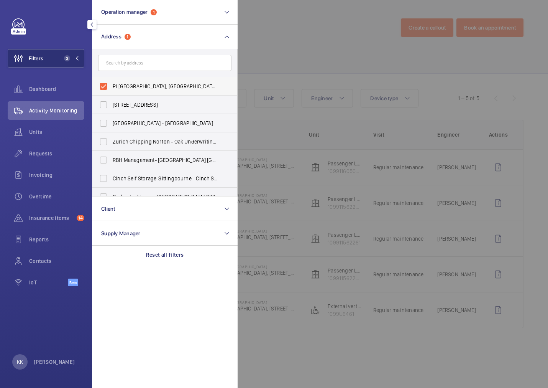
click at [133, 86] on span "PI [GEOGRAPHIC_DATA], [GEOGRAPHIC_DATA] - [PERSON_NAME][GEOGRAPHIC_DATA], [STRE…" at bounding box center [165, 86] width 105 height 8
click at [111, 86] on input "PI [GEOGRAPHIC_DATA], [GEOGRAPHIC_DATA] - [PERSON_NAME][GEOGRAPHIC_DATA], [STRE…" at bounding box center [103, 86] width 15 height 15
checkbox input "false"
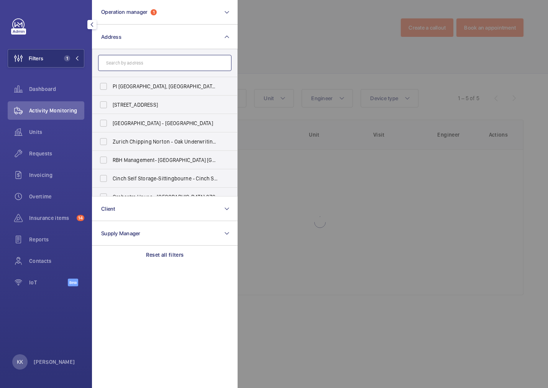
click at [138, 68] on input "text" at bounding box center [164, 63] width 133 height 16
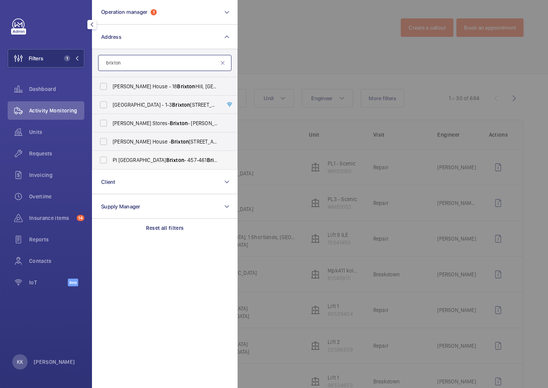
type input "brixton"
click at [174, 156] on span "PI [GEOGRAPHIC_DATA] Brixton - [STREET_ADDRESS]" at bounding box center [165, 160] width 105 height 8
click at [111, 156] on input "PI [GEOGRAPHIC_DATA] Brixton - [STREET_ADDRESS]" at bounding box center [103, 159] width 15 height 15
checkbox input "true"
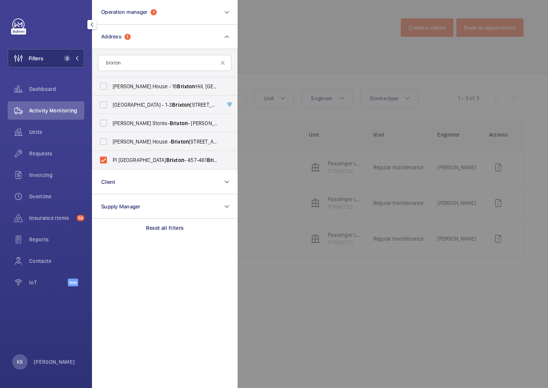
click at [303, 71] on div at bounding box center [512, 194] width 548 height 388
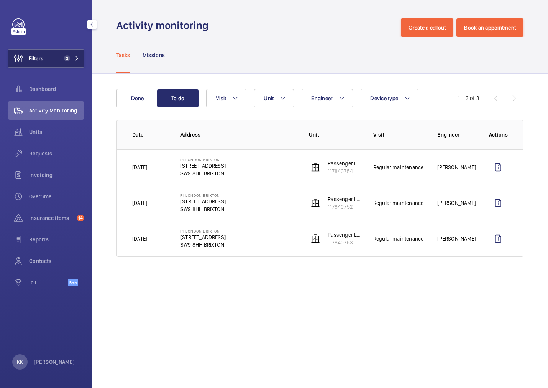
drag, startPoint x: 55, startPoint y: 62, endPoint x: 72, endPoint y: 58, distance: 17.8
click at [55, 62] on button "Filters 2" at bounding box center [46, 58] width 77 height 18
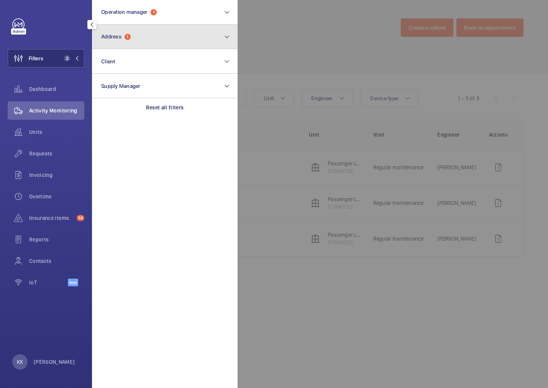
click at [125, 41] on button "Address 1" at bounding box center [165, 37] width 146 height 25
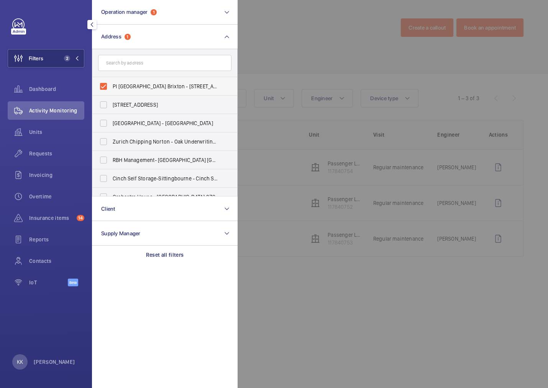
click at [134, 84] on span "PI [GEOGRAPHIC_DATA] Brixton - [STREET_ADDRESS]" at bounding box center [165, 86] width 105 height 8
click at [111, 84] on input "PI [GEOGRAPHIC_DATA] Brixton - [STREET_ADDRESS]" at bounding box center [103, 86] width 15 height 15
checkbox input "false"
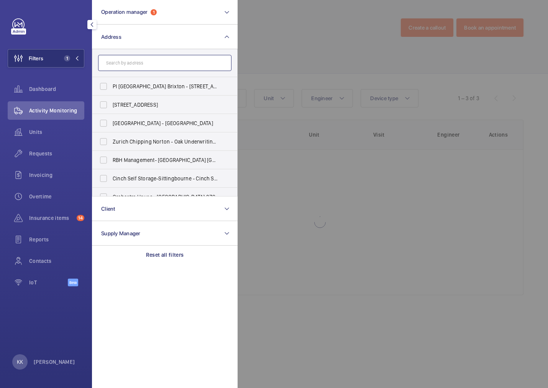
click at [136, 66] on input "text" at bounding box center [164, 63] width 133 height 16
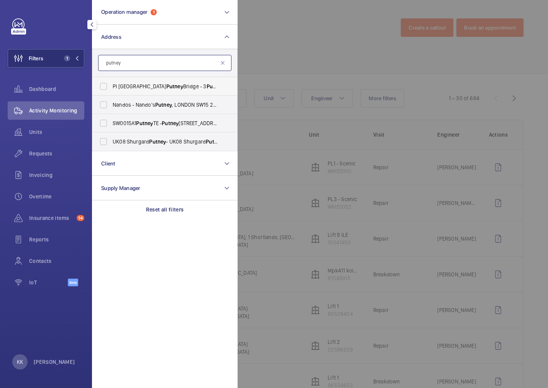
type input "putney"
click at [166, 88] on span "Putney" at bounding box center [174, 86] width 17 height 6
click at [111, 88] on input "PI [GEOGRAPHIC_DATA] - [STREET_ADDRESS]" at bounding box center [103, 86] width 15 height 15
checkbox input "true"
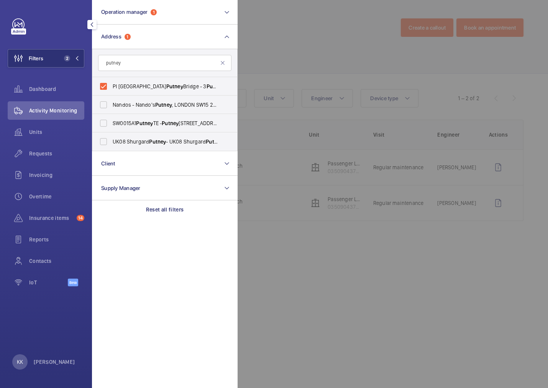
click at [328, 71] on div at bounding box center [512, 194] width 548 height 388
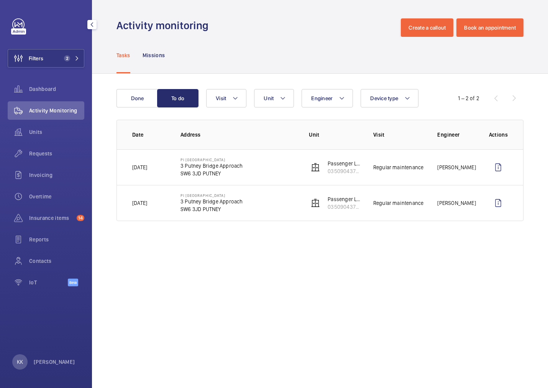
click at [328, 71] on div "Tasks Missions" at bounding box center [320, 55] width 407 height 36
click at [60, 60] on button "Filters 2" at bounding box center [46, 58] width 77 height 18
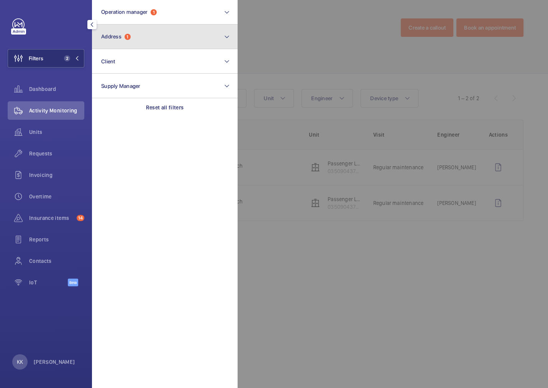
click at [136, 43] on button "Address 1" at bounding box center [165, 37] width 146 height 25
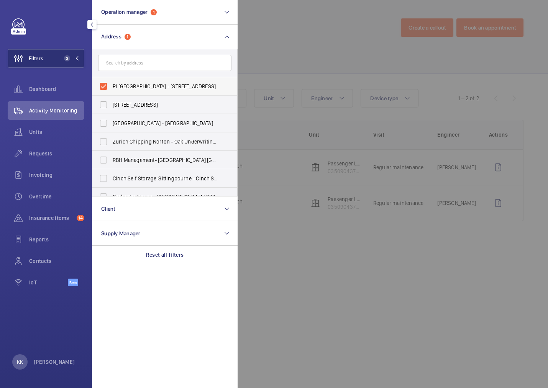
click at [135, 77] on label "PI [GEOGRAPHIC_DATA] - [STREET_ADDRESS]" at bounding box center [158, 86] width 133 height 18
click at [111, 79] on input "PI [GEOGRAPHIC_DATA] - [STREET_ADDRESS]" at bounding box center [103, 86] width 15 height 15
checkbox input "false"
click at [138, 63] on input "text" at bounding box center [164, 63] width 133 height 16
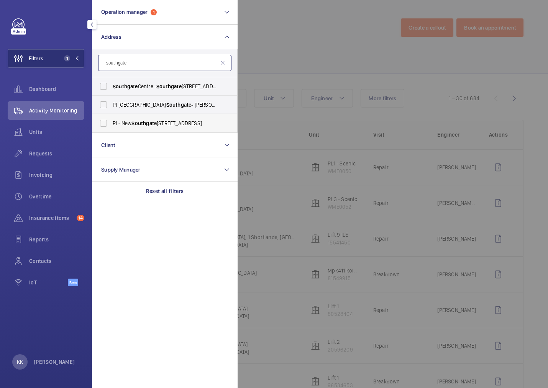
type input "southgate"
click at [166, 127] on span "PI - New [STREET_ADDRESS]" at bounding box center [165, 123] width 105 height 8
click at [111, 127] on input "PI - New [STREET_ADDRESS]" at bounding box center [103, 122] width 15 height 15
checkbox input "true"
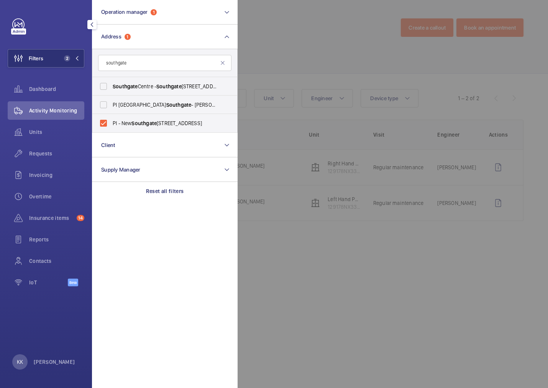
click at [311, 58] on div at bounding box center [512, 194] width 548 height 388
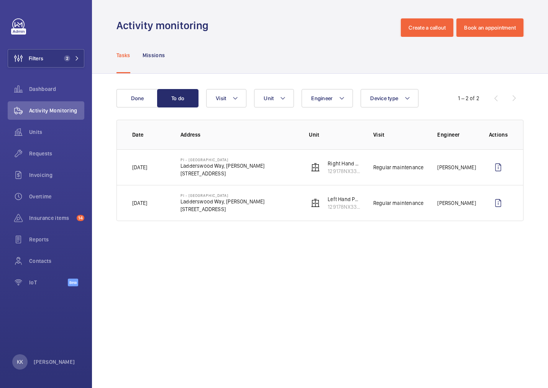
click at [289, 54] on div "Tasks Missions" at bounding box center [320, 55] width 407 height 36
click at [73, 61] on span "2" at bounding box center [70, 58] width 18 height 6
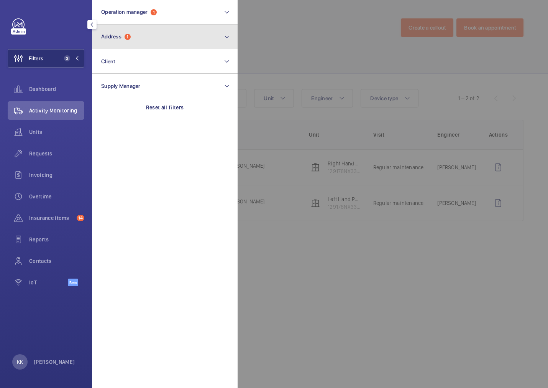
click at [128, 44] on button "Address 1" at bounding box center [165, 37] width 146 height 25
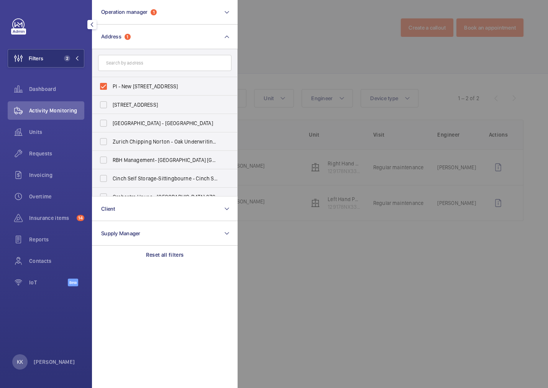
click at [132, 75] on form at bounding box center [164, 63] width 145 height 28
click at [133, 78] on label "PI - New [STREET_ADDRESS]" at bounding box center [158, 86] width 133 height 18
click at [111, 79] on input "PI - New [STREET_ADDRESS]" at bounding box center [103, 86] width 15 height 15
checkbox input "false"
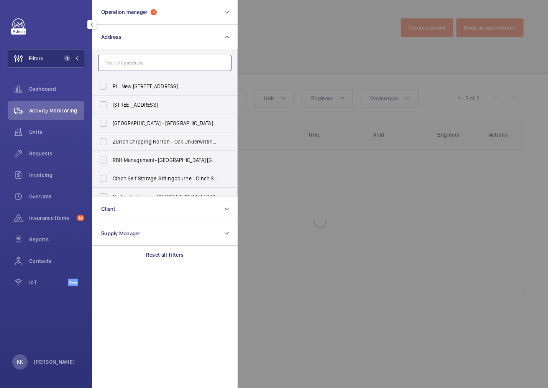
click at [135, 58] on input "text" at bounding box center [164, 63] width 133 height 16
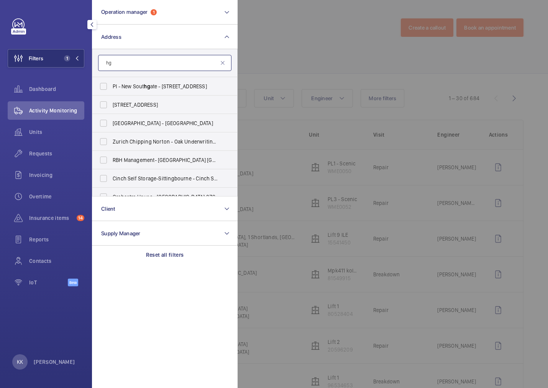
type input "h"
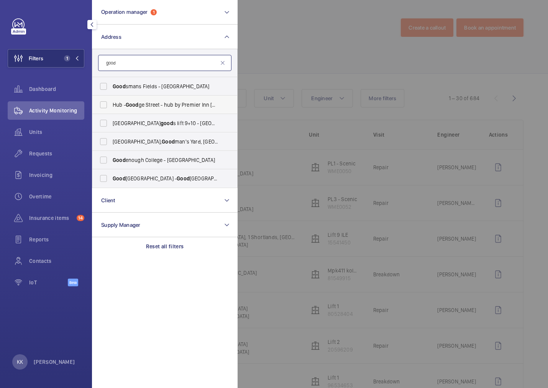
type input "good"
click at [160, 104] on span "Hub - [GEOGRAPHIC_DATA] - hub by [GEOGRAPHIC_DATA] [GEOGRAPHIC_DATA]" at bounding box center [165, 105] width 105 height 8
click at [111, 104] on input "Hub - [GEOGRAPHIC_DATA] - hub by [GEOGRAPHIC_DATA] [GEOGRAPHIC_DATA]" at bounding box center [103, 104] width 15 height 15
checkbox input "true"
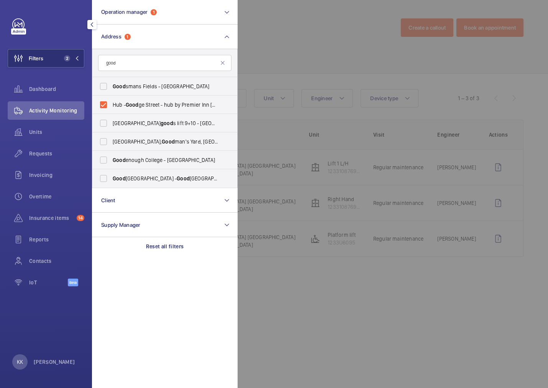
click at [277, 57] on div at bounding box center [512, 194] width 548 height 388
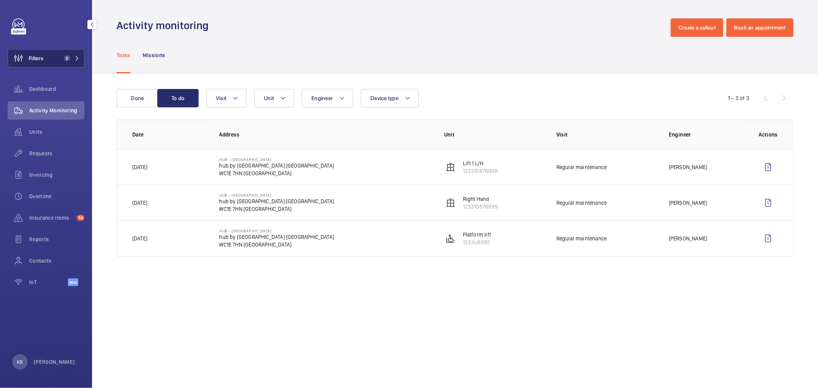
click at [68, 54] on button "Filters 2" at bounding box center [46, 58] width 77 height 18
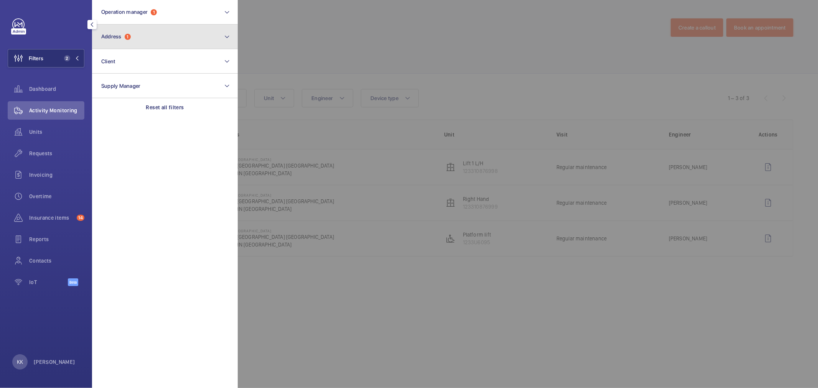
click at [143, 25] on button "Address 1" at bounding box center [165, 37] width 146 height 25
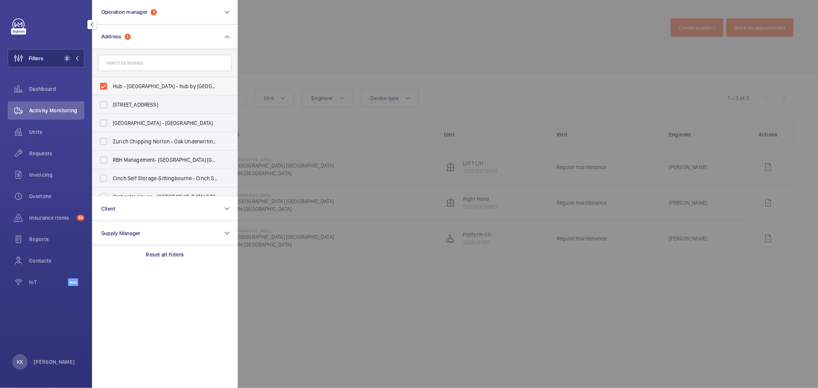
click at [140, 84] on span "Hub - [GEOGRAPHIC_DATA] - hub by [GEOGRAPHIC_DATA] [GEOGRAPHIC_DATA]" at bounding box center [165, 86] width 105 height 8
click at [111, 84] on input "Hub - [GEOGRAPHIC_DATA] - hub by [GEOGRAPHIC_DATA] [GEOGRAPHIC_DATA]" at bounding box center [103, 86] width 15 height 15
checkbox input "false"
click at [45, 133] on span "Units" at bounding box center [56, 132] width 55 height 8
